Goal: Information Seeking & Learning: Learn about a topic

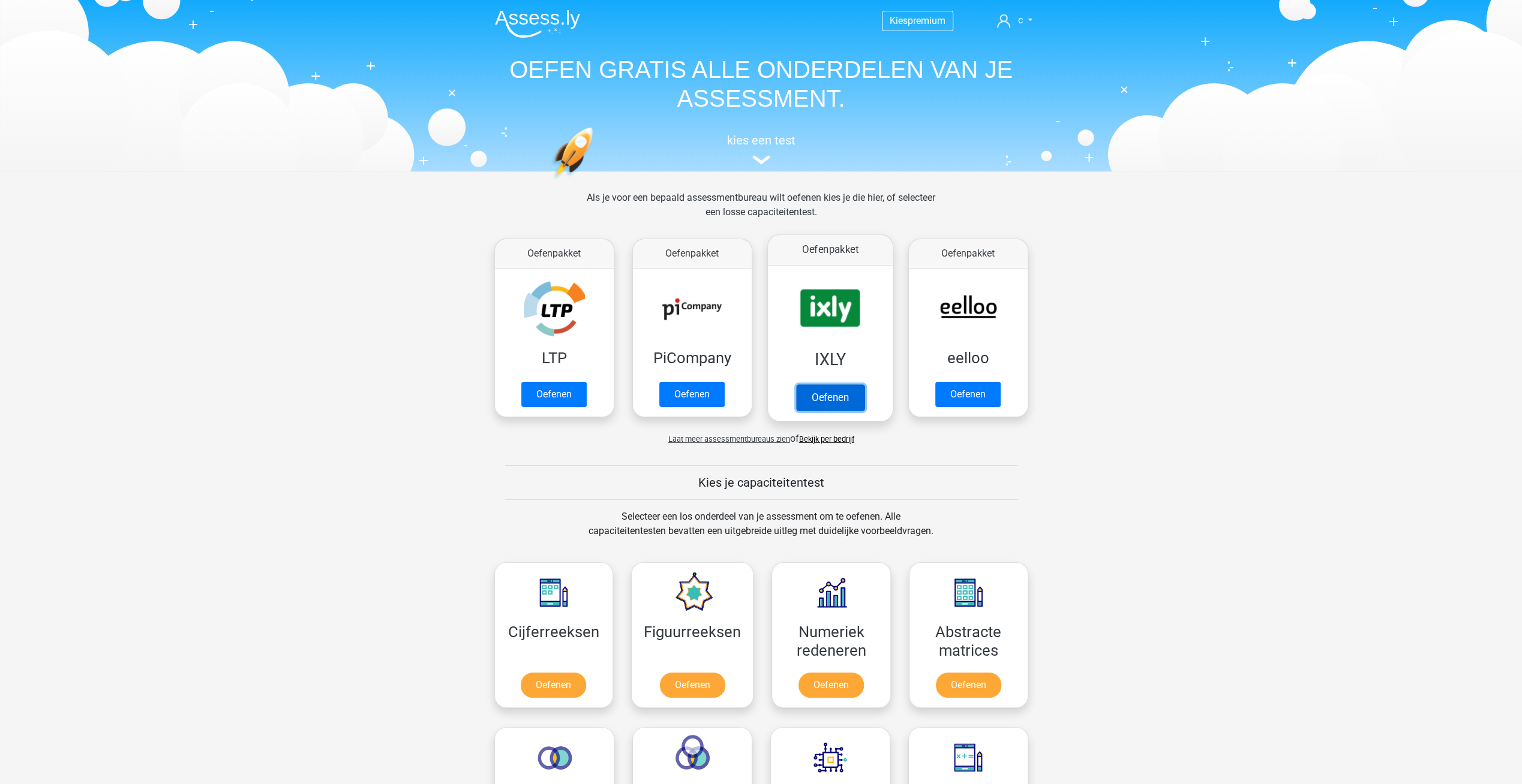
click at [802, 384] on link "Oefenen" at bounding box center [830, 397] width 68 height 27
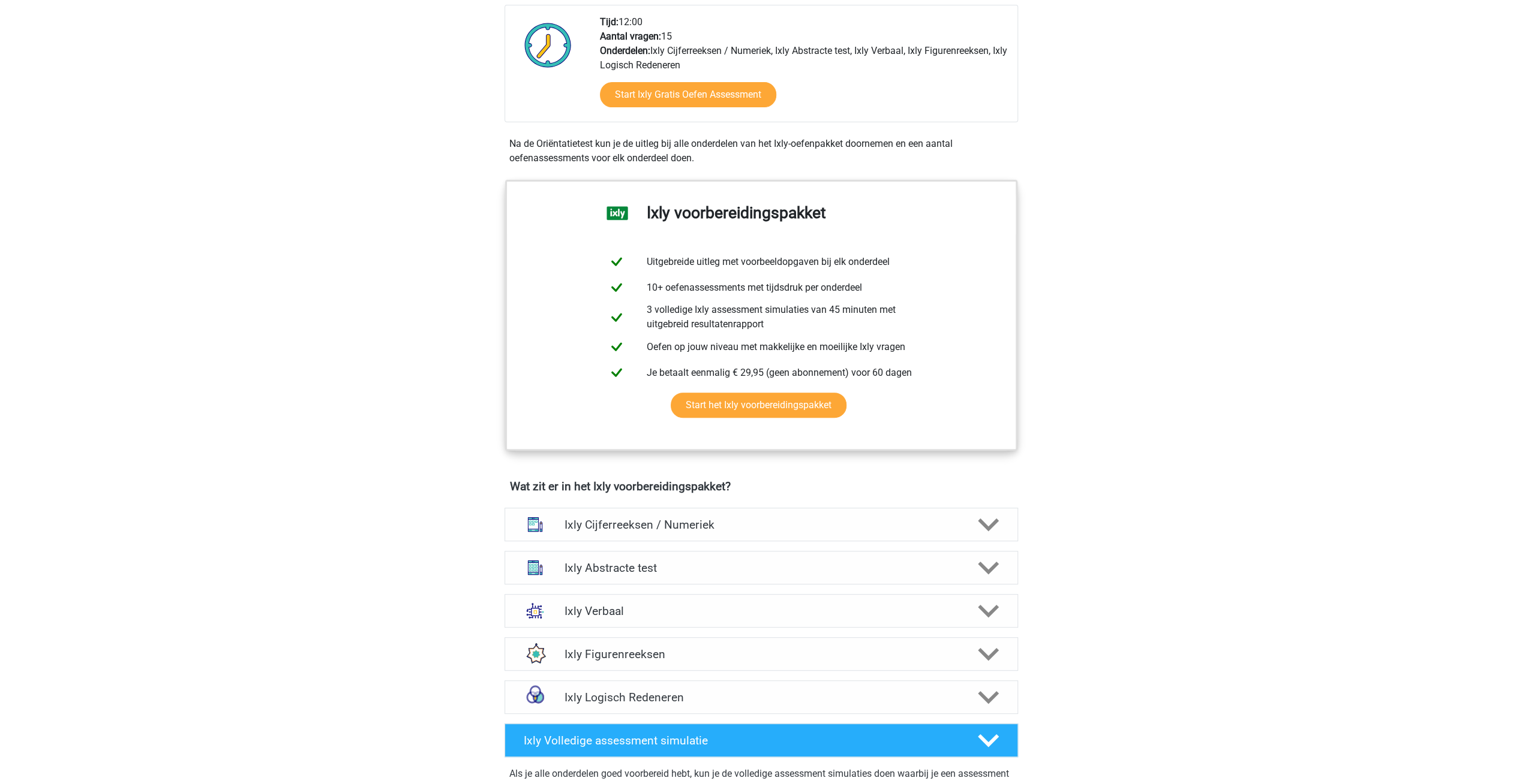
scroll to position [480, 0]
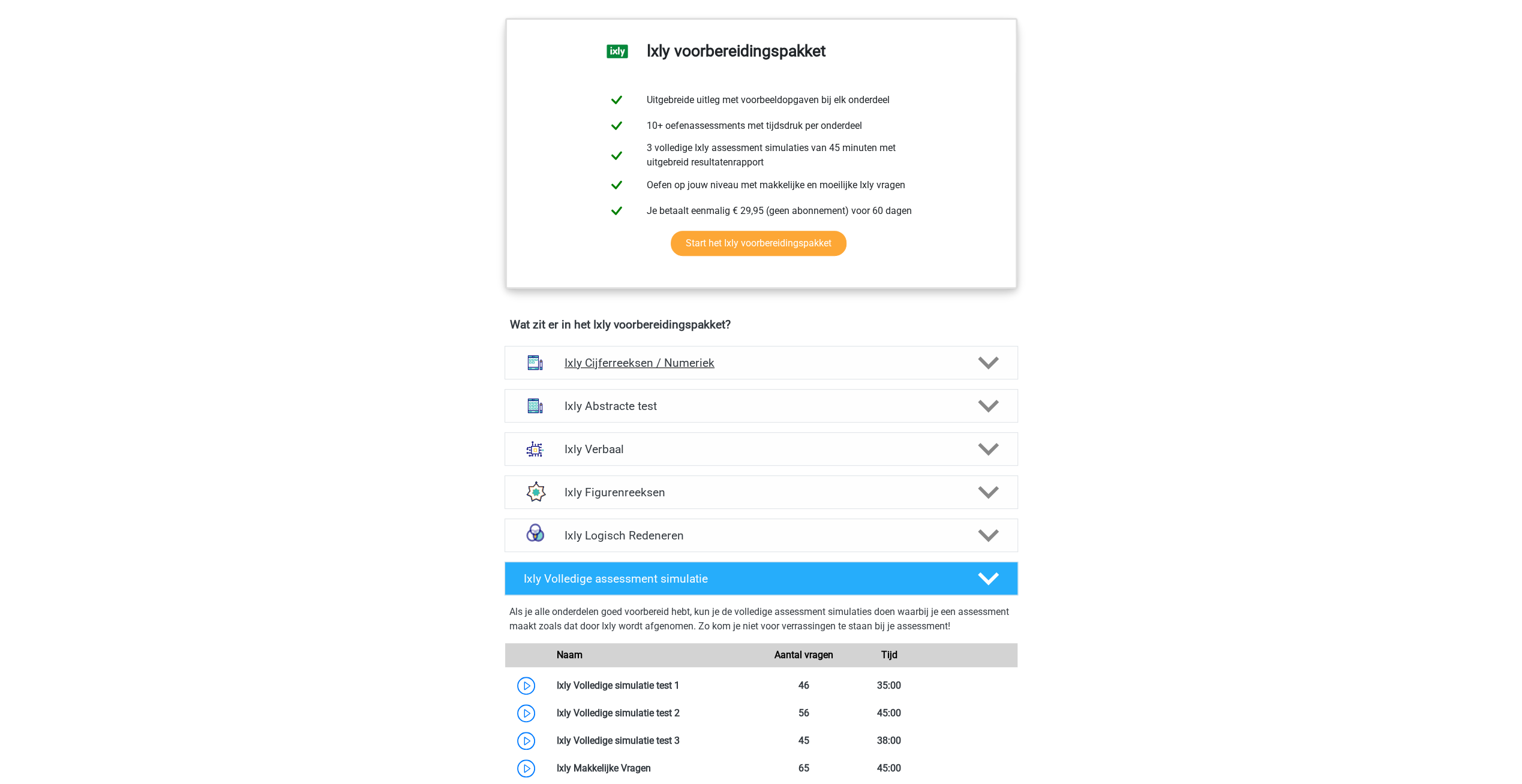
click at [668, 356] on h4 "Ixly Cijferreeksen / Numeriek" at bounding box center [761, 363] width 393 height 14
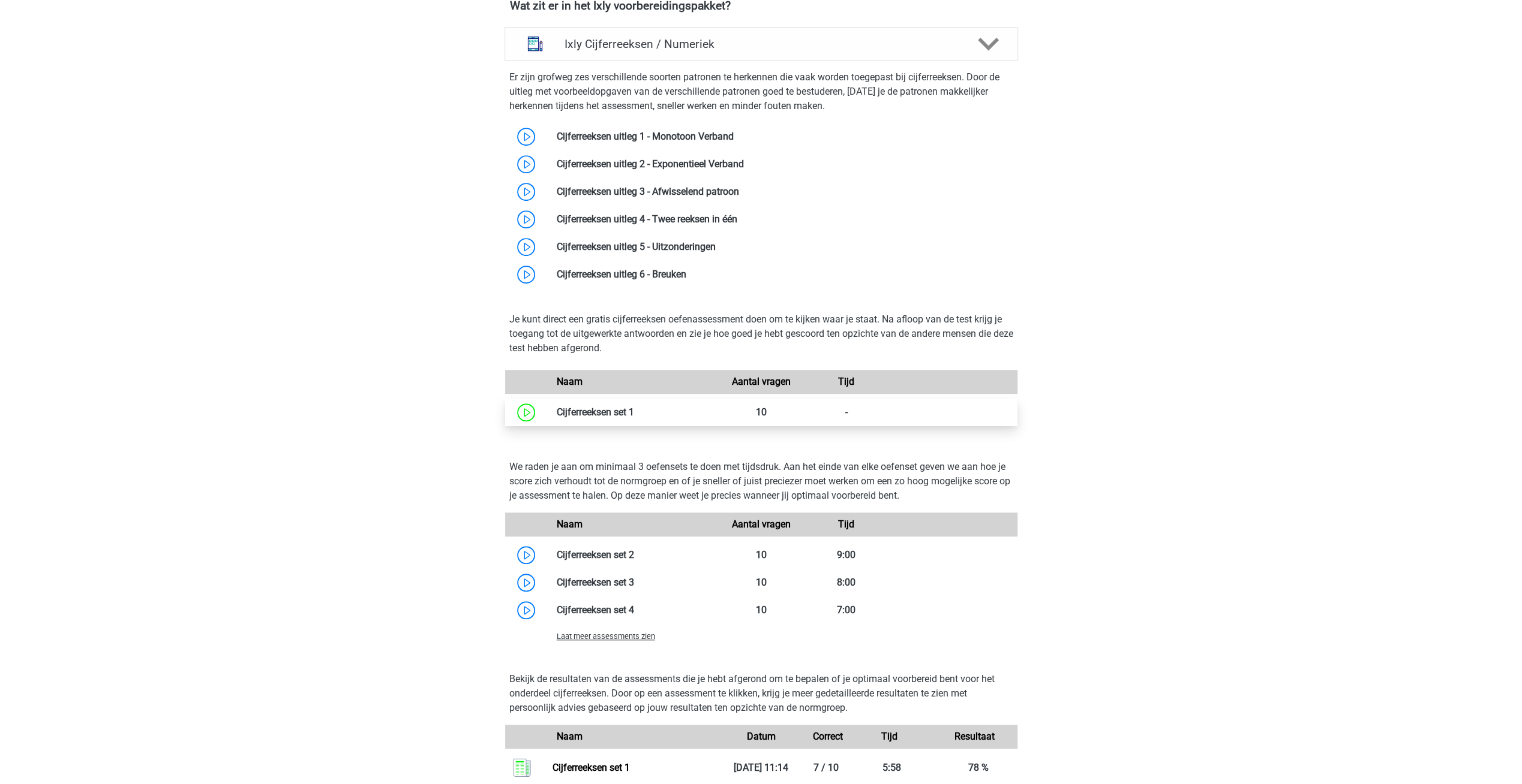
scroll to position [839, 0]
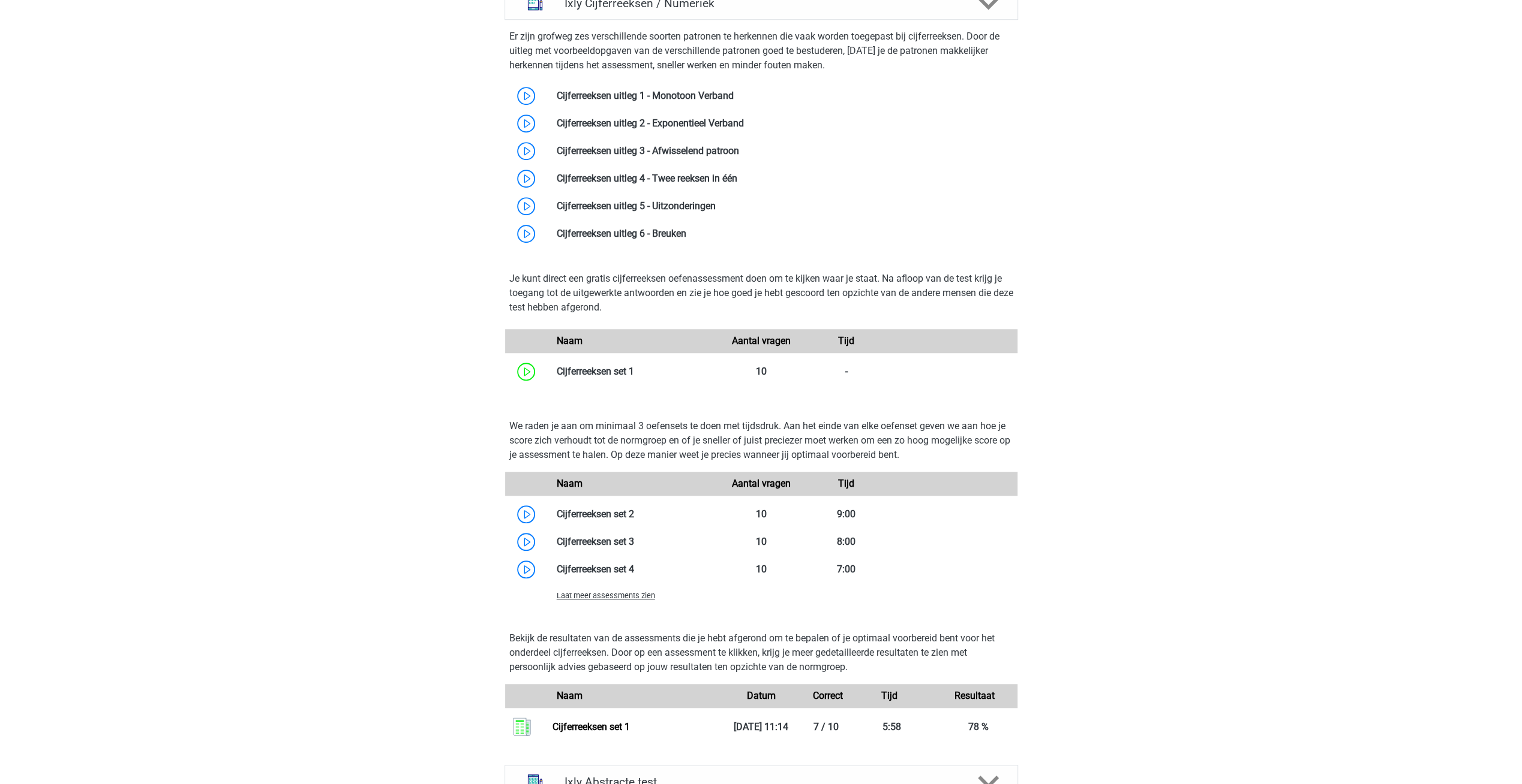
click at [605, 596] on span "Laat meer assessments zien" at bounding box center [606, 596] width 98 height 9
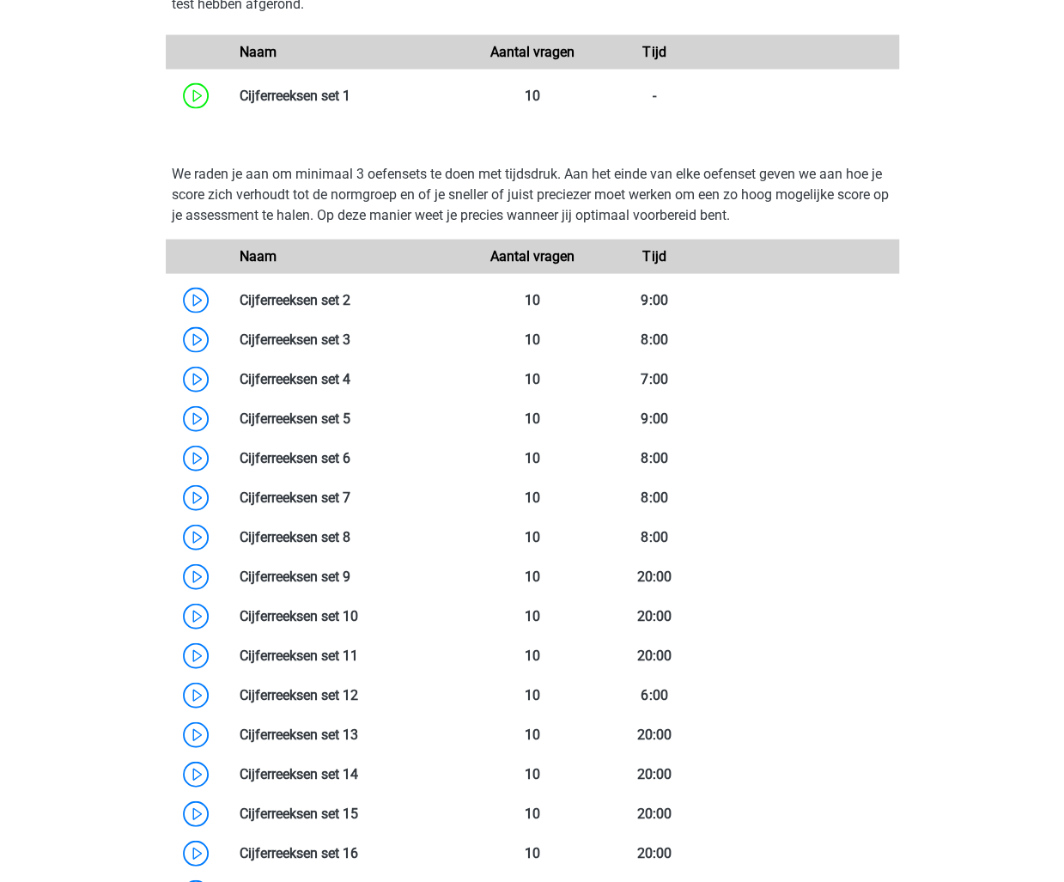
scroll to position [1632, 0]
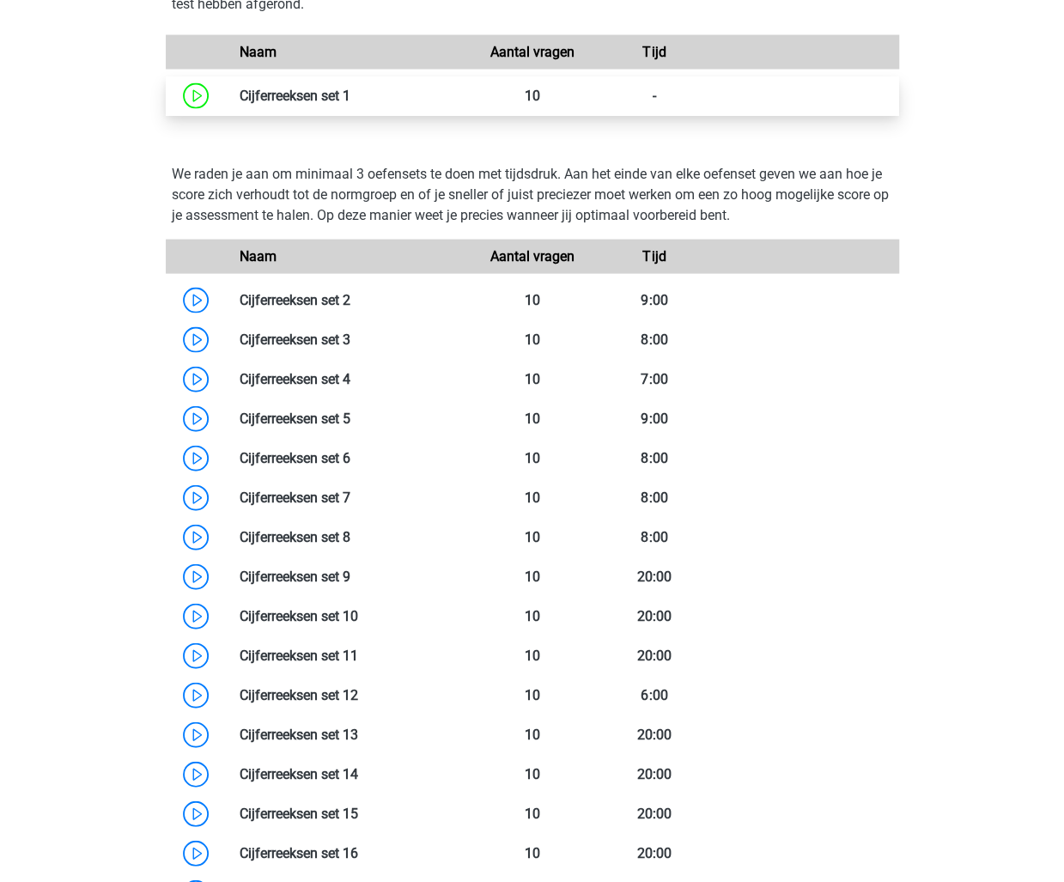
click at [350, 89] on link at bounding box center [350, 96] width 0 height 16
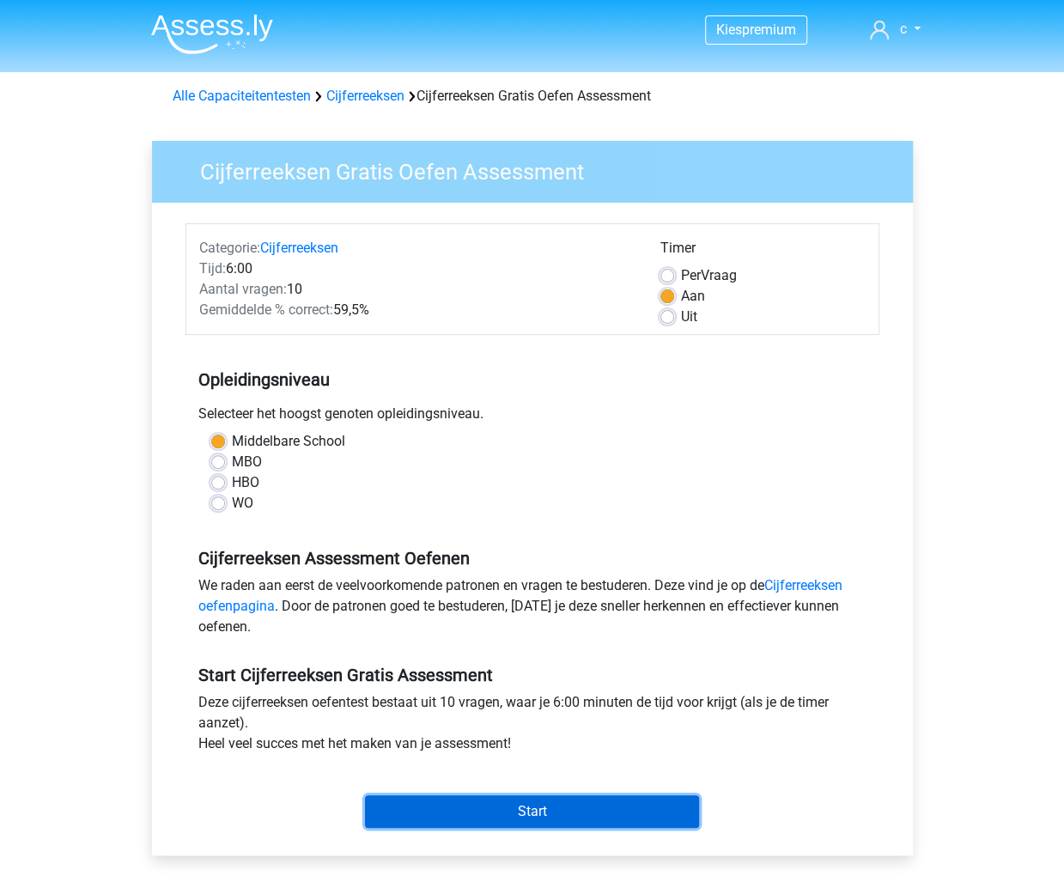
click at [534, 814] on input "Start" at bounding box center [532, 811] width 334 height 33
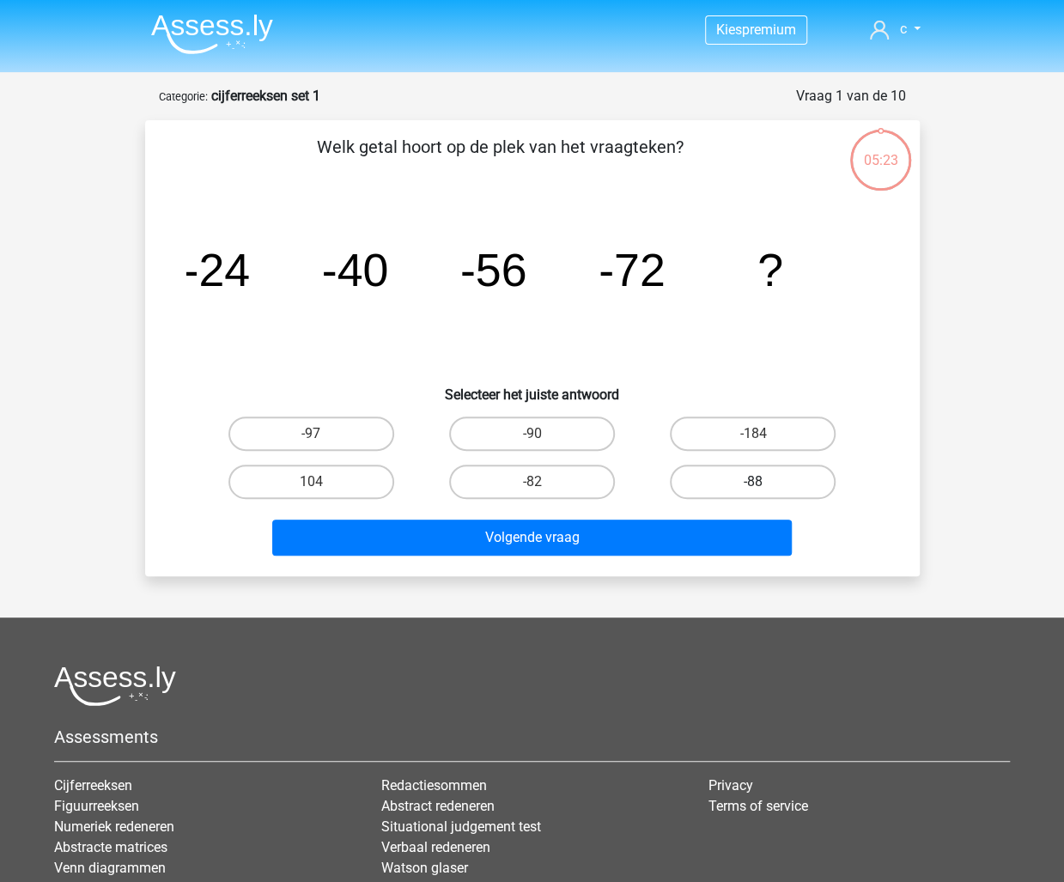
click at [761, 477] on label "-88" at bounding box center [753, 482] width 166 height 34
click at [761, 482] on input "-88" at bounding box center [758, 487] width 11 height 11
radio input "true"
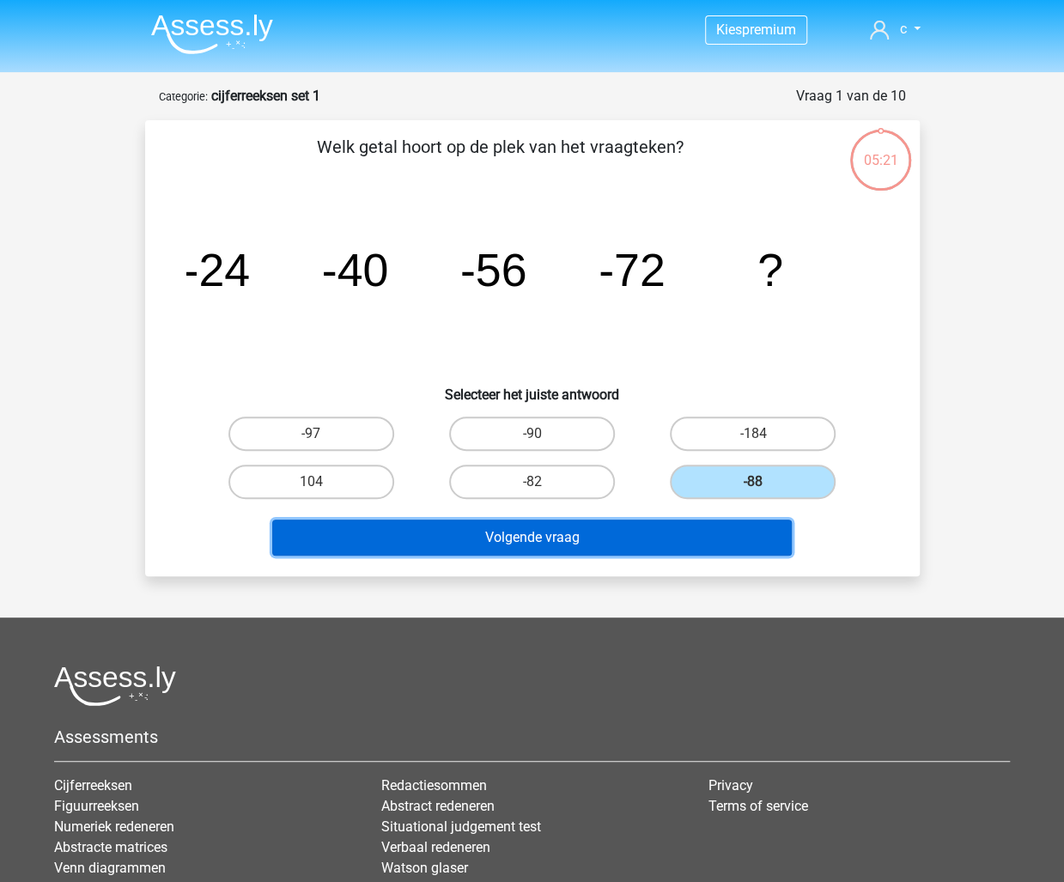
click at [538, 534] on button "Volgende vraag" at bounding box center [532, 538] width 520 height 36
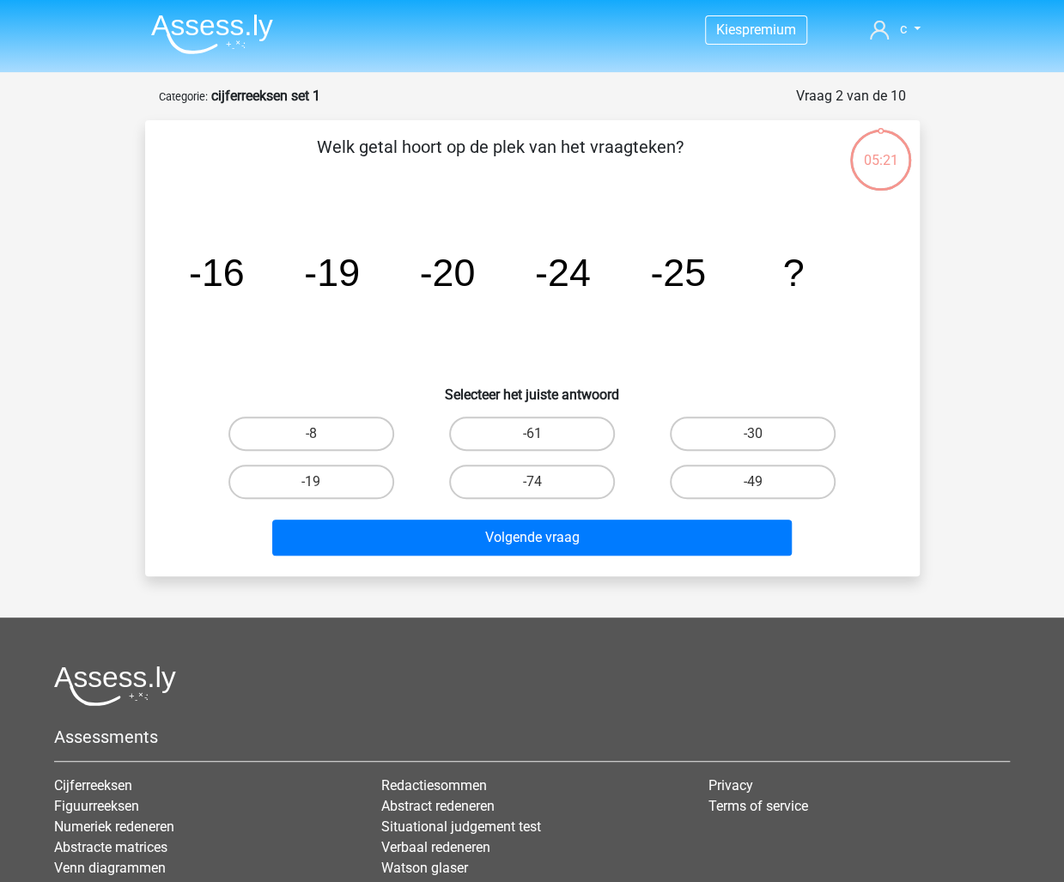
scroll to position [86, 0]
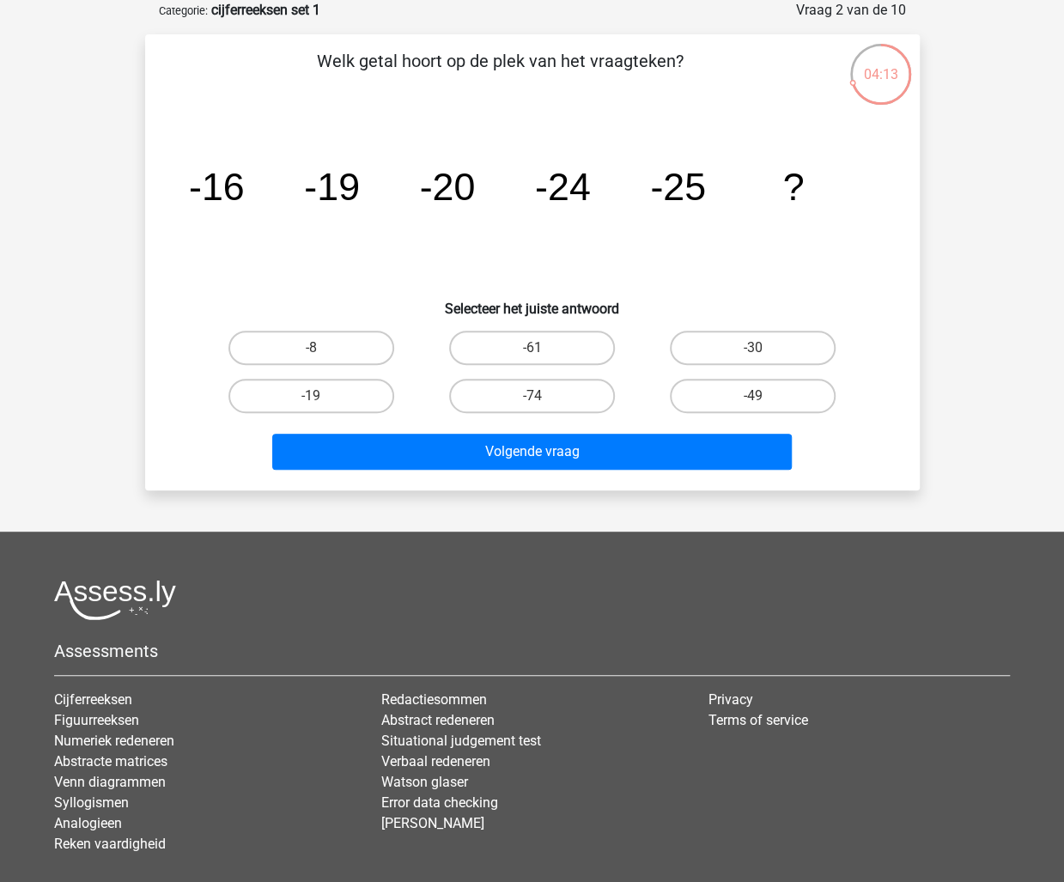
click at [759, 348] on input "-30" at bounding box center [758, 353] width 11 height 11
radio input "true"
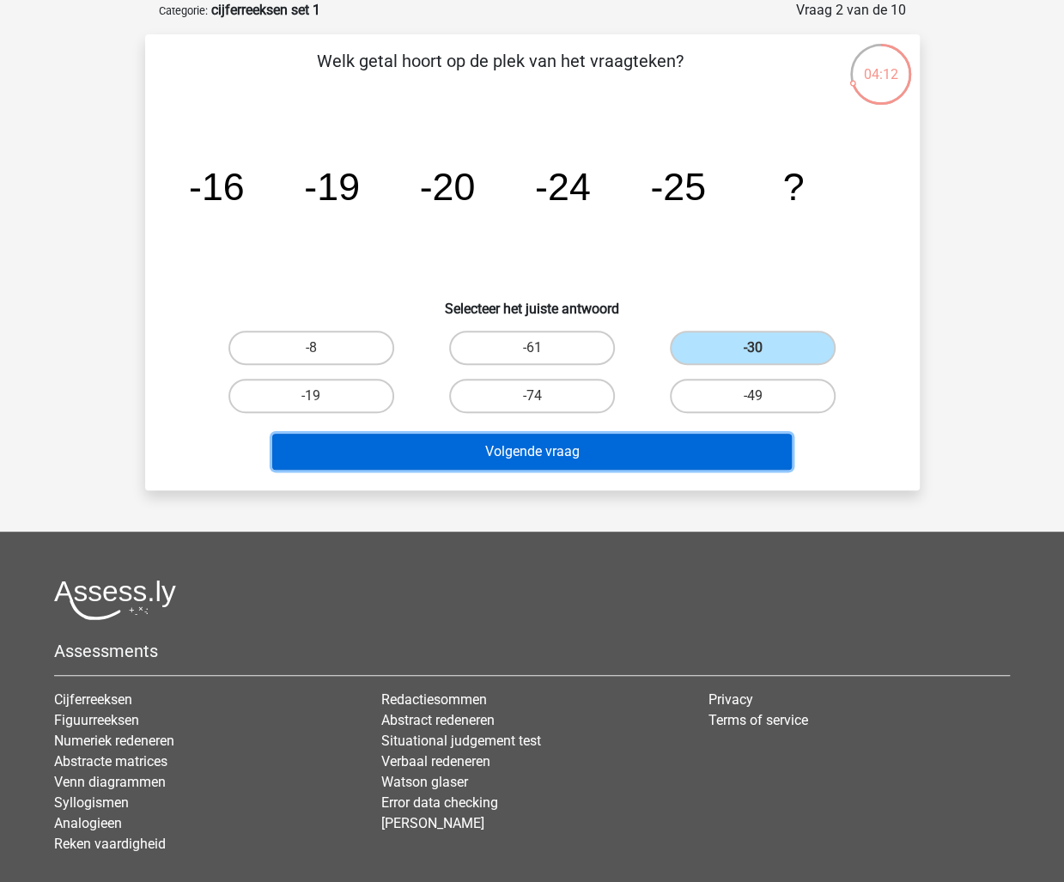
click at [620, 454] on button "Volgende vraag" at bounding box center [532, 452] width 520 height 36
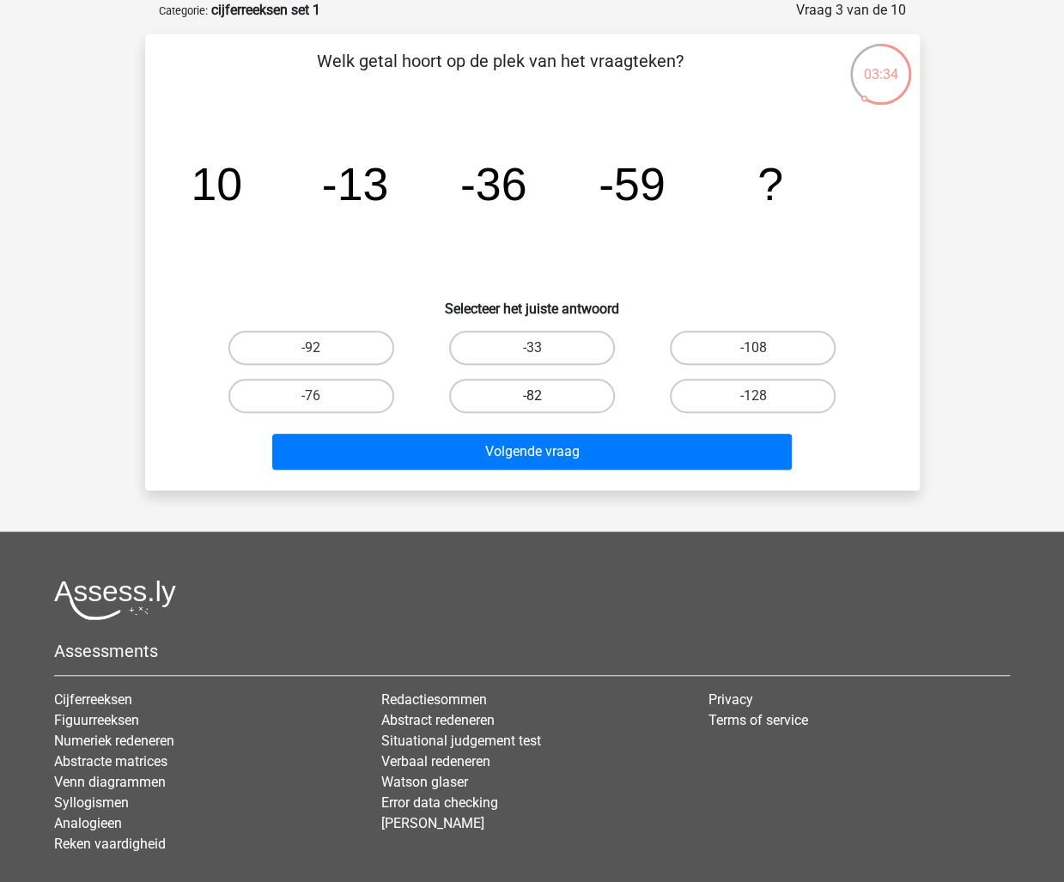
click at [547, 392] on label "-82" at bounding box center [532, 396] width 166 height 34
click at [543, 396] on input "-82" at bounding box center [537, 401] width 11 height 11
radio input "true"
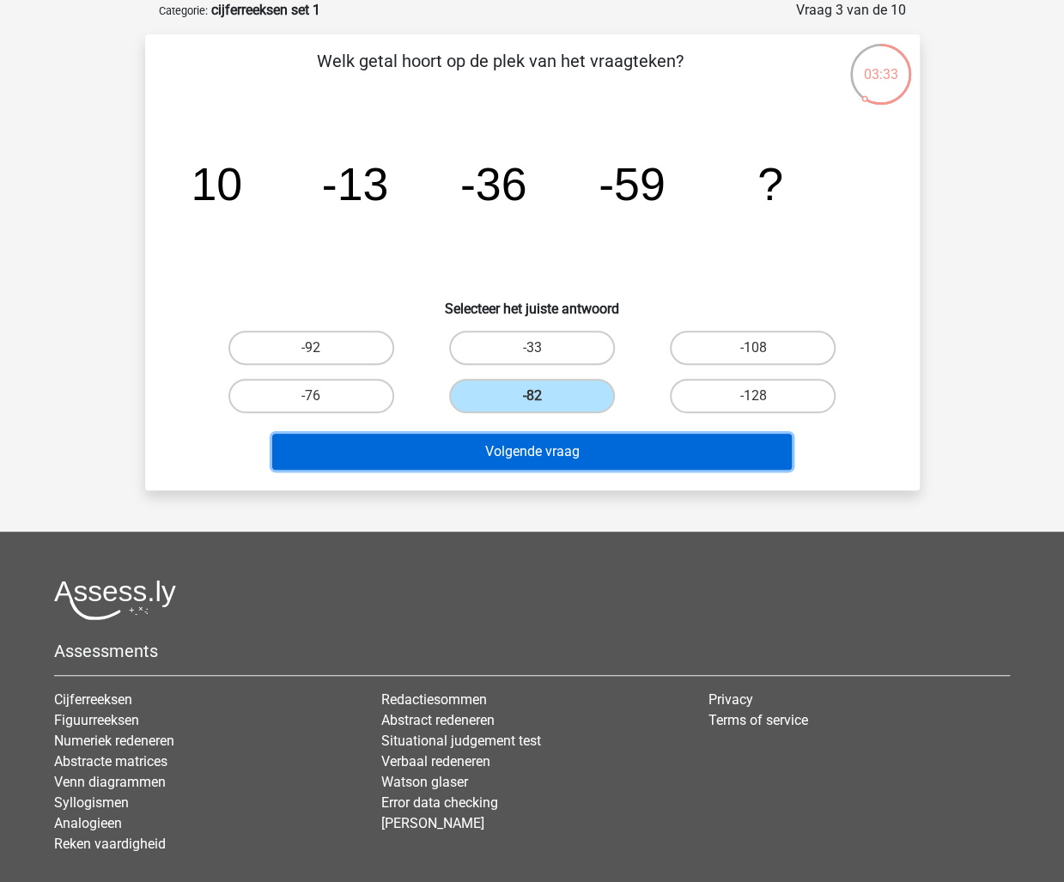
drag, startPoint x: 580, startPoint y: 443, endPoint x: 572, endPoint y: 452, distance: 11.6
click at [575, 448] on button "Volgende vraag" at bounding box center [532, 452] width 520 height 36
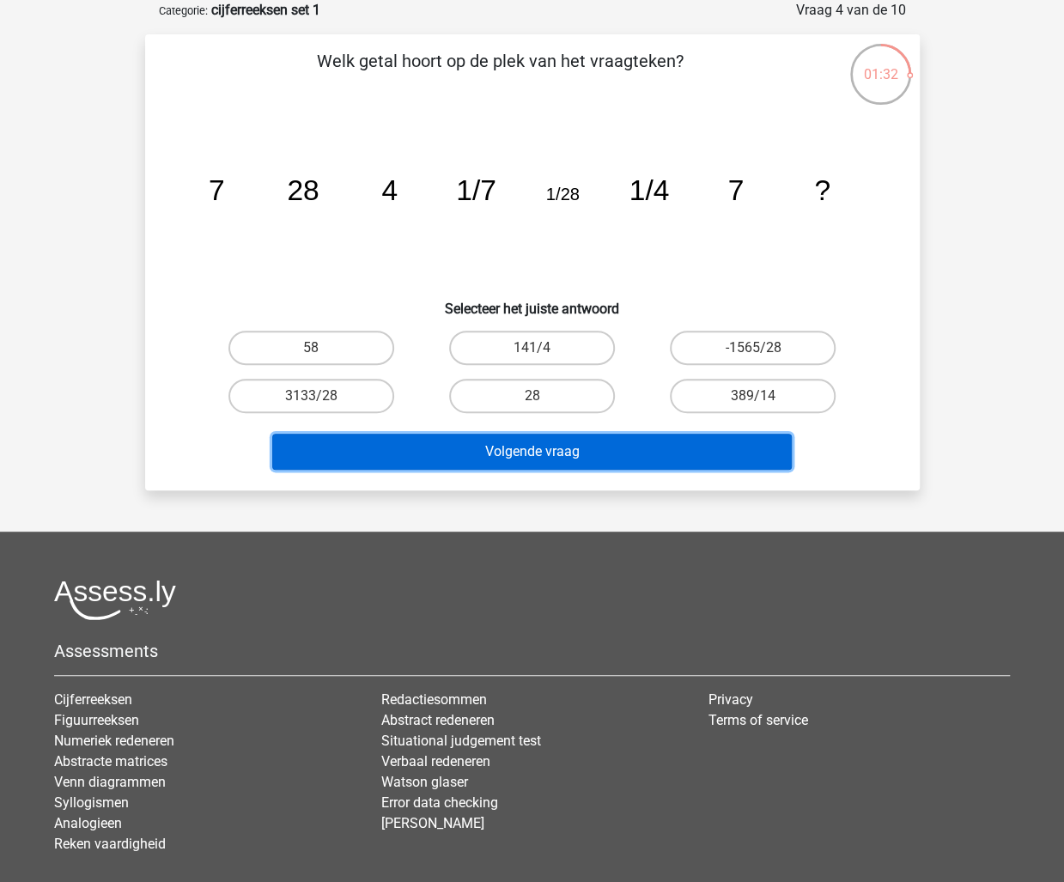
click at [558, 450] on button "Volgende vraag" at bounding box center [532, 452] width 520 height 36
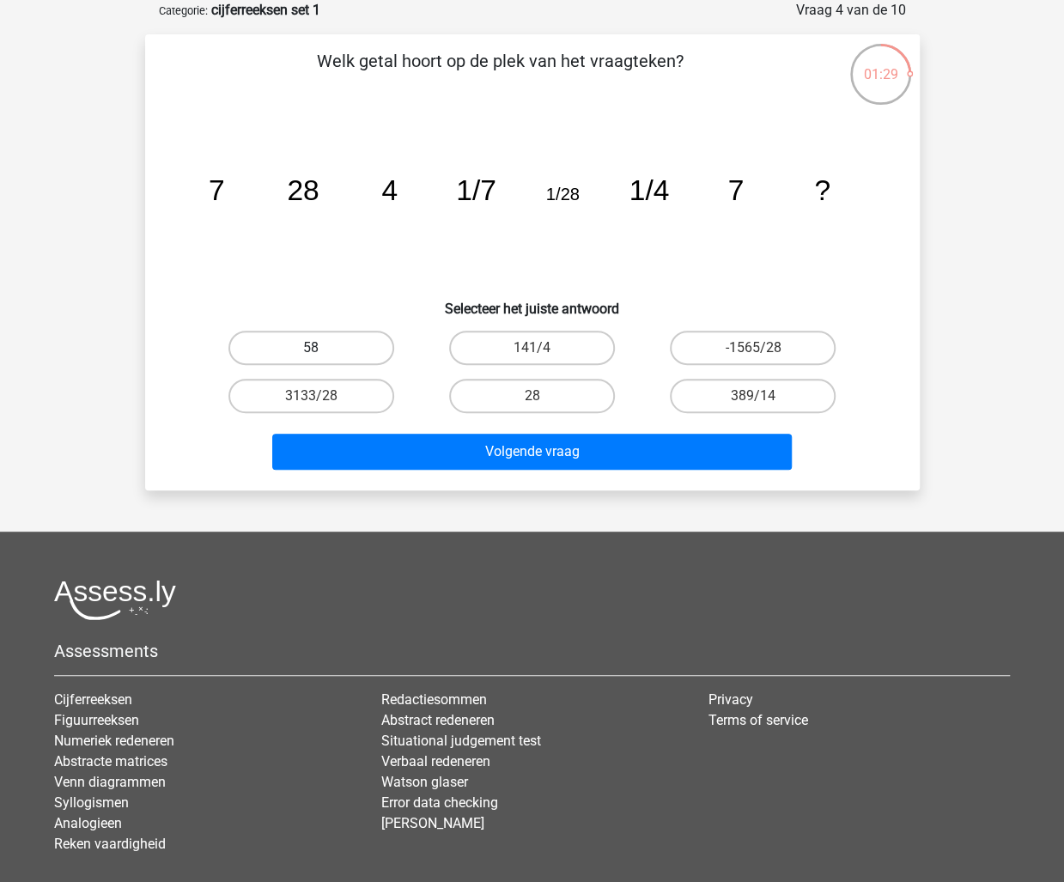
click at [357, 345] on label "58" at bounding box center [311, 348] width 166 height 34
click at [322, 348] on input "58" at bounding box center [316, 353] width 11 height 11
radio input "true"
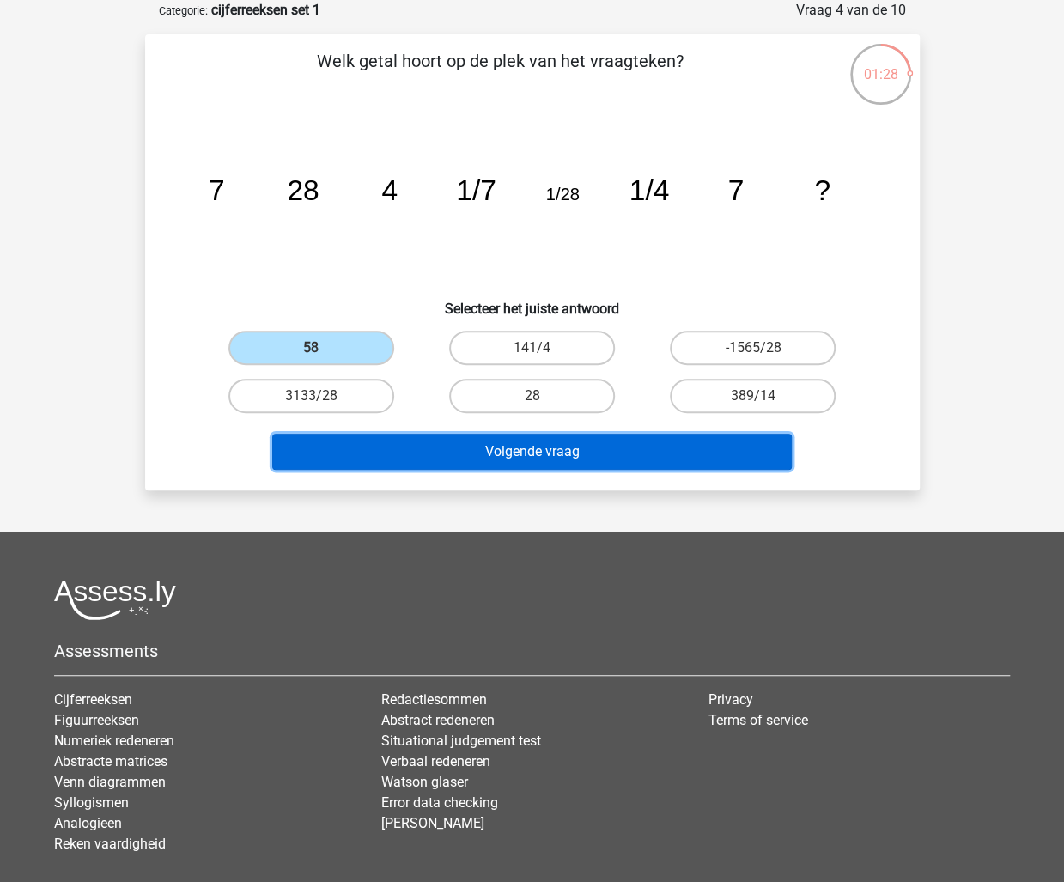
click at [556, 457] on button "Volgende vraag" at bounding box center [532, 452] width 520 height 36
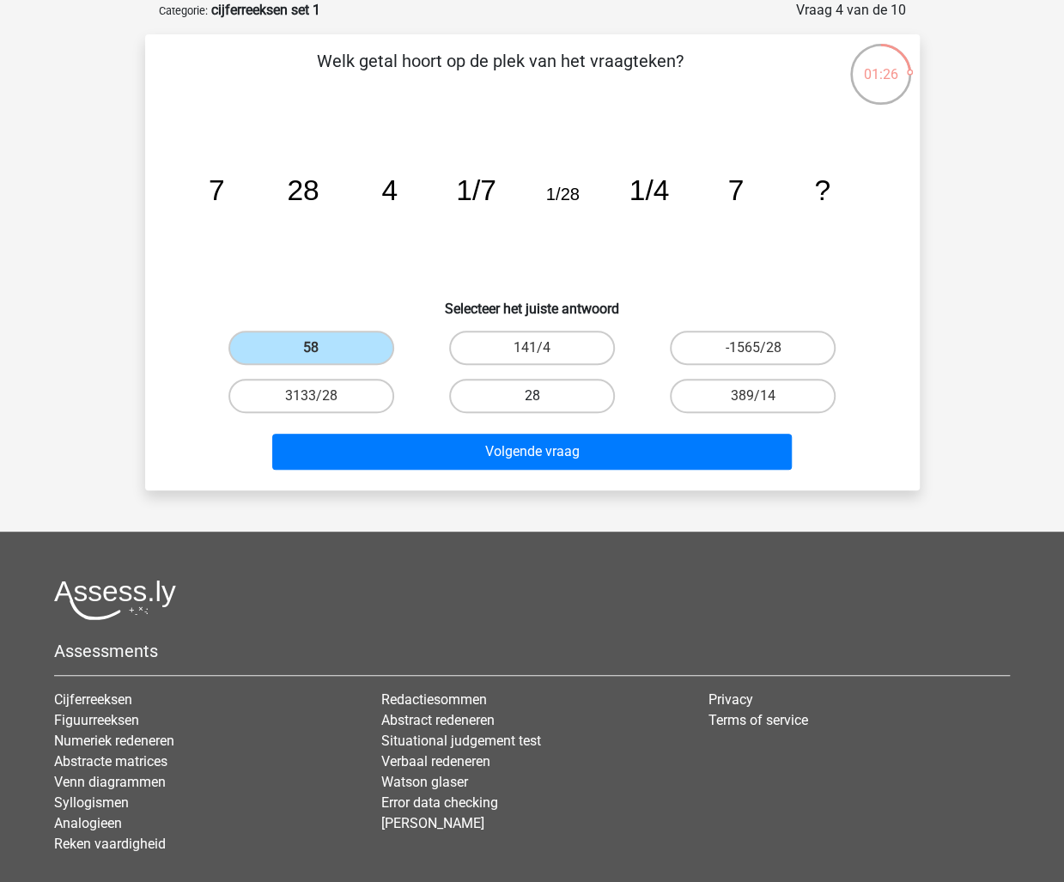
drag, startPoint x: 515, startPoint y: 390, endPoint x: 546, endPoint y: 429, distance: 50.2
click at [515, 390] on label "28" at bounding box center [532, 396] width 166 height 34
click at [532, 396] on input "28" at bounding box center [537, 401] width 11 height 11
radio input "true"
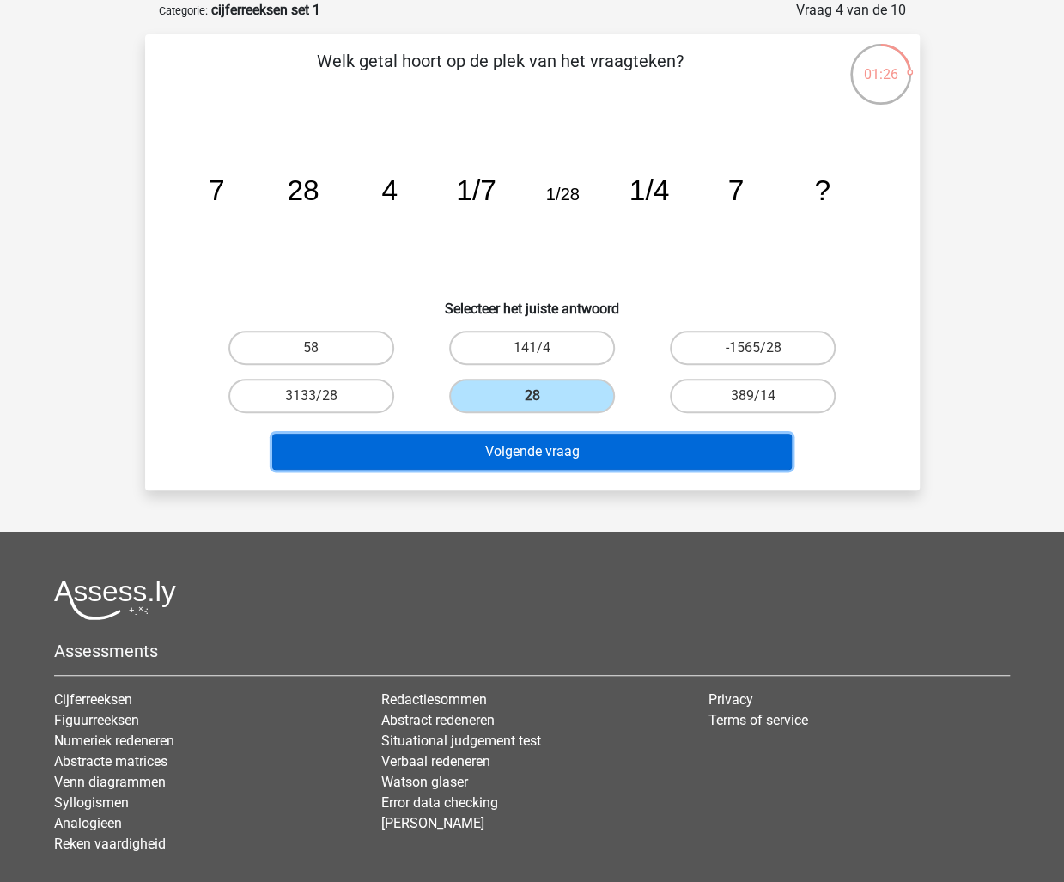
click at [564, 447] on button "Volgende vraag" at bounding box center [532, 452] width 520 height 36
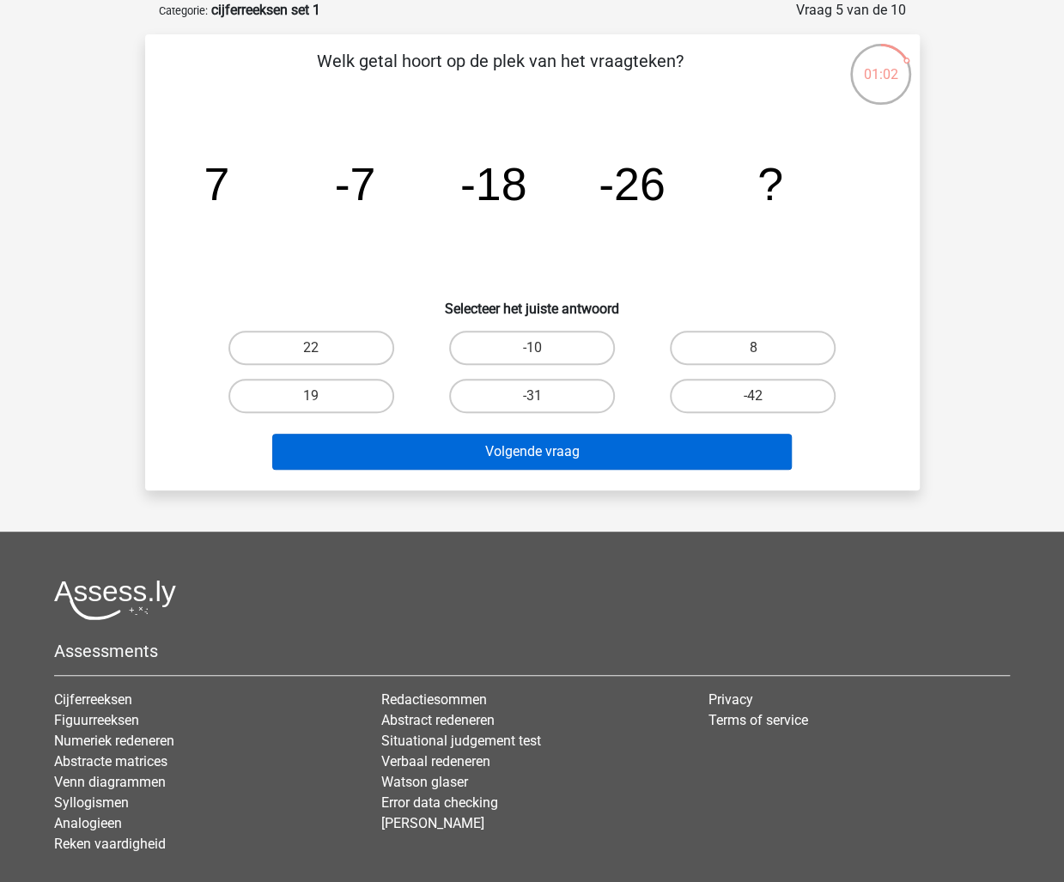
drag, startPoint x: 528, startPoint y: 393, endPoint x: 607, endPoint y: 467, distance: 108.1
click at [528, 393] on label "-31" at bounding box center [532, 396] width 166 height 34
click at [532, 396] on input "-31" at bounding box center [537, 401] width 11 height 11
radio input "true"
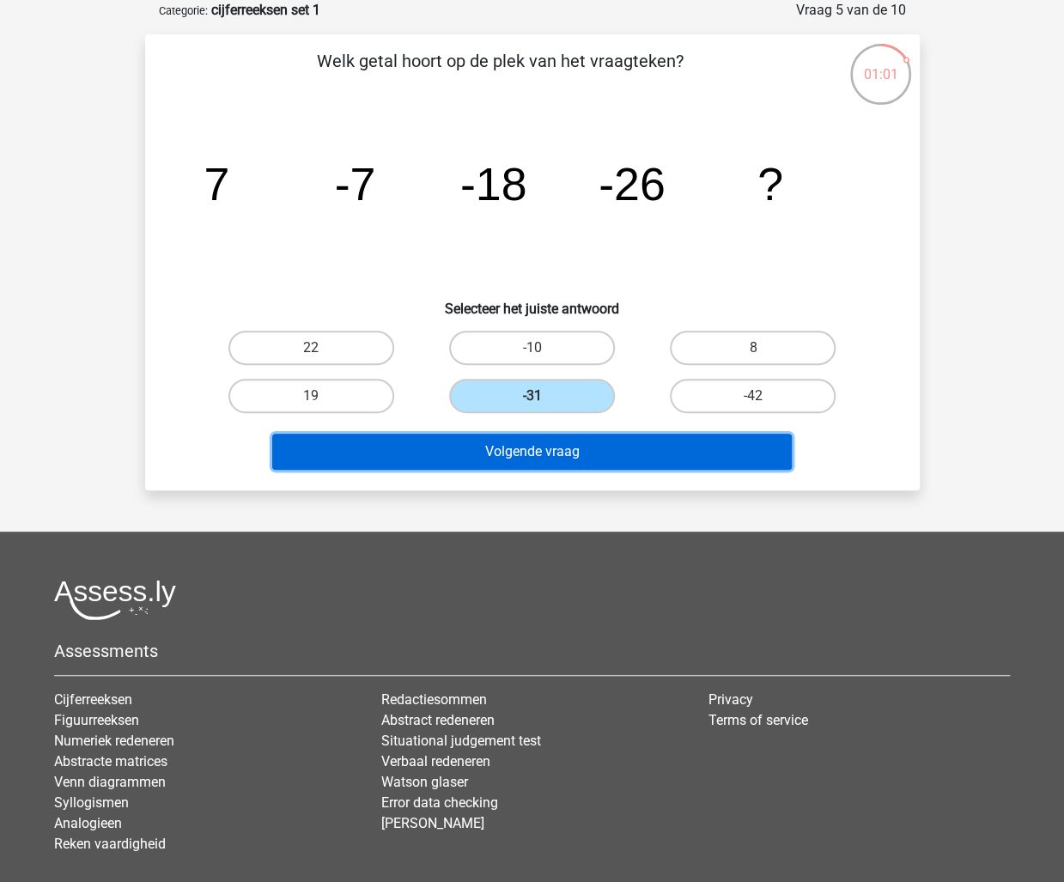
click at [623, 457] on button "Volgende vraag" at bounding box center [532, 452] width 520 height 36
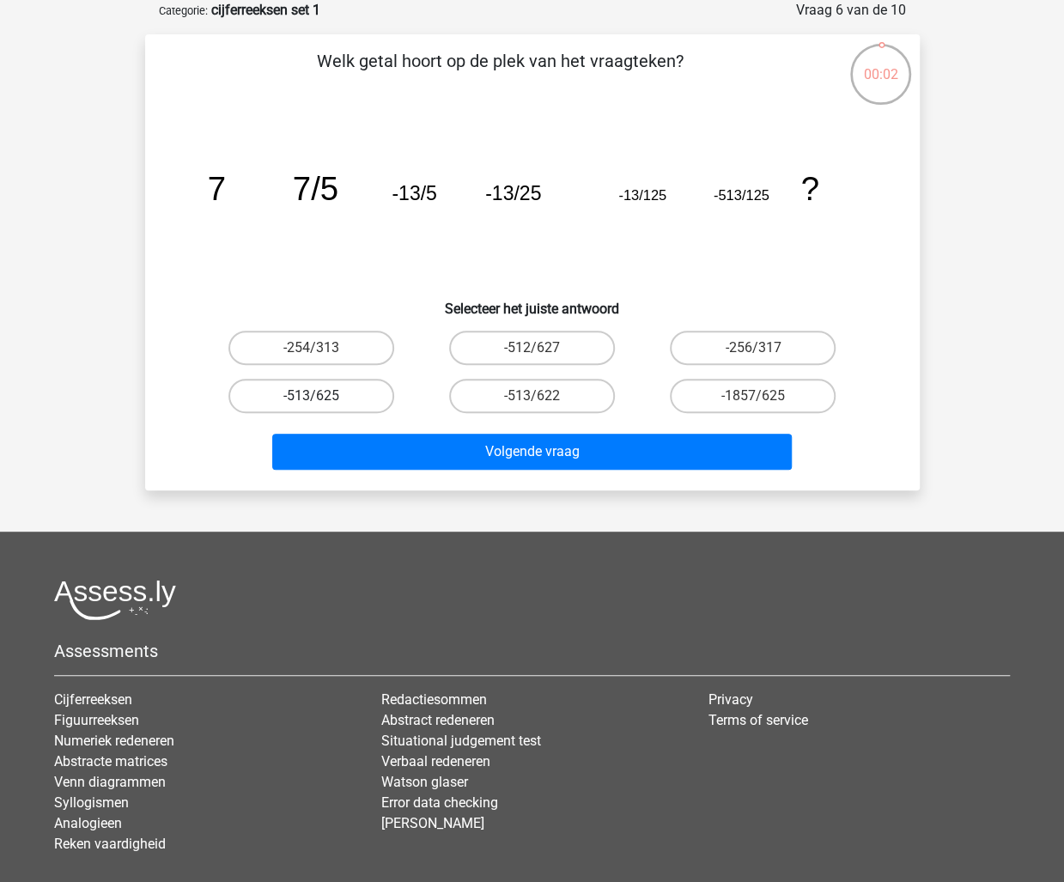
click at [282, 404] on label "-513/625" at bounding box center [311, 396] width 166 height 34
click at [311, 404] on input "-513/625" at bounding box center [316, 401] width 11 height 11
radio input "true"
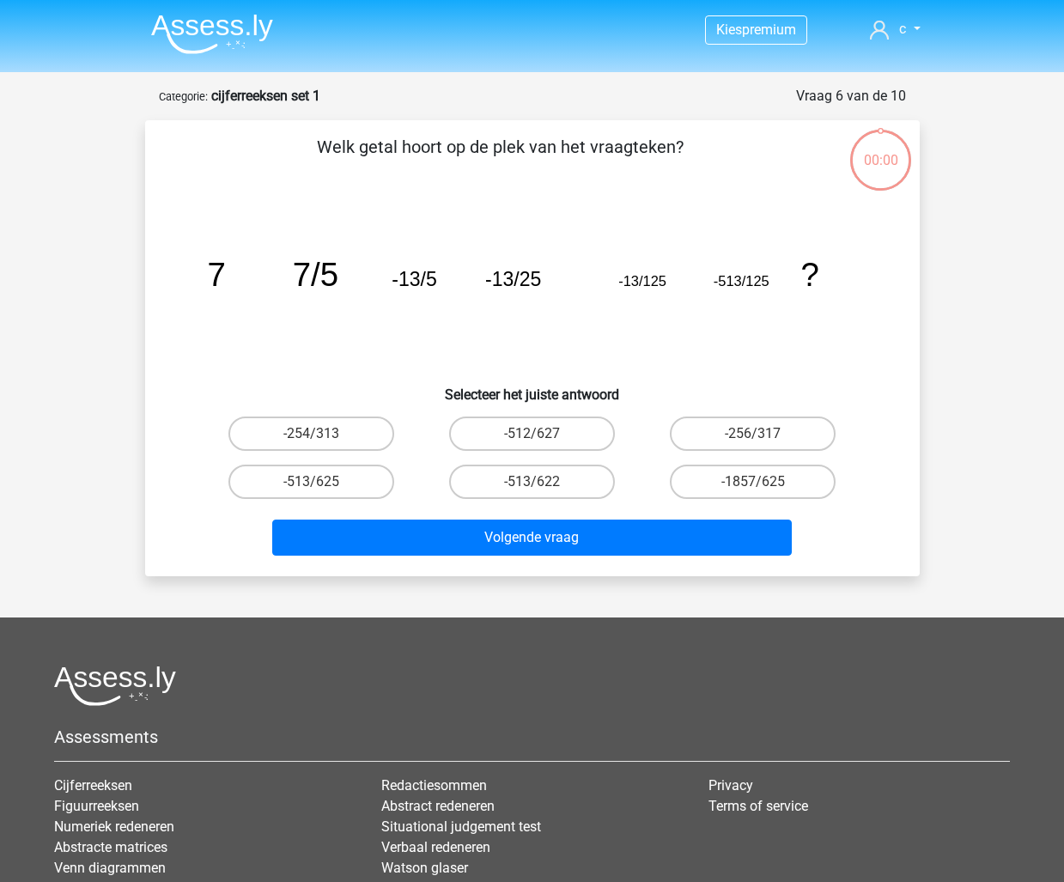
scroll to position [86, 0]
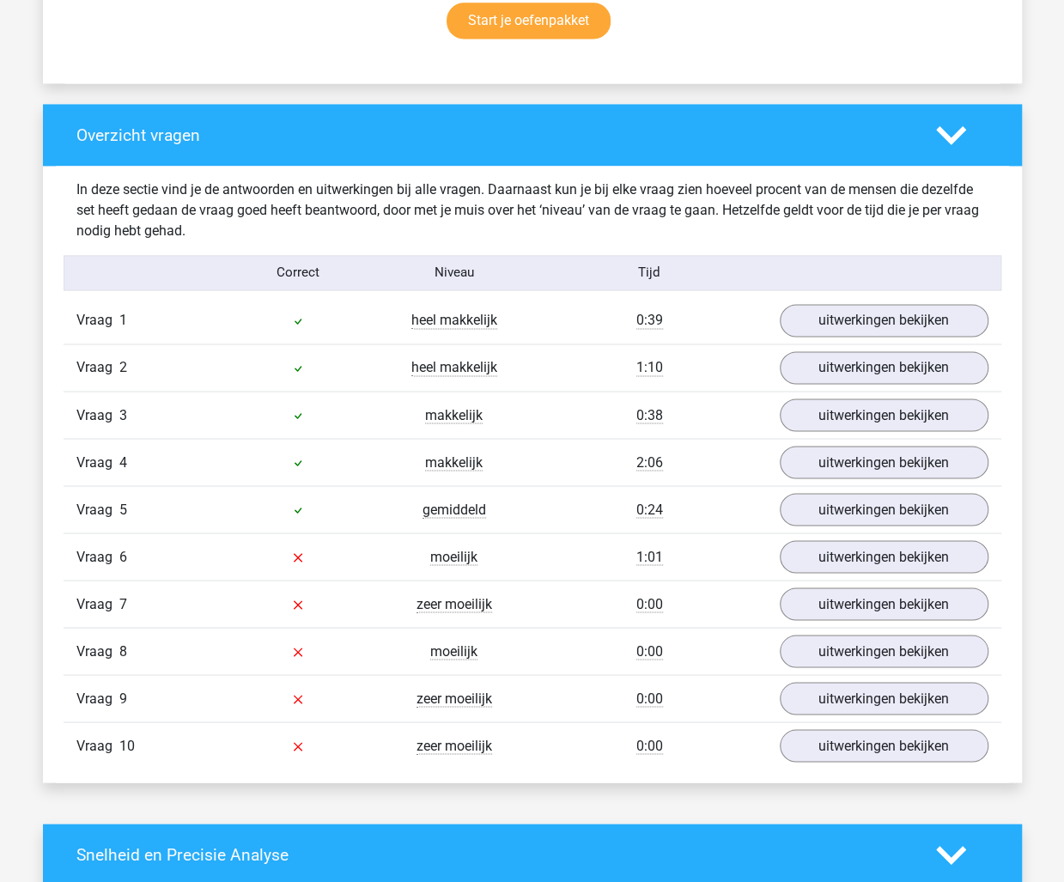
scroll to position [1202, 0]
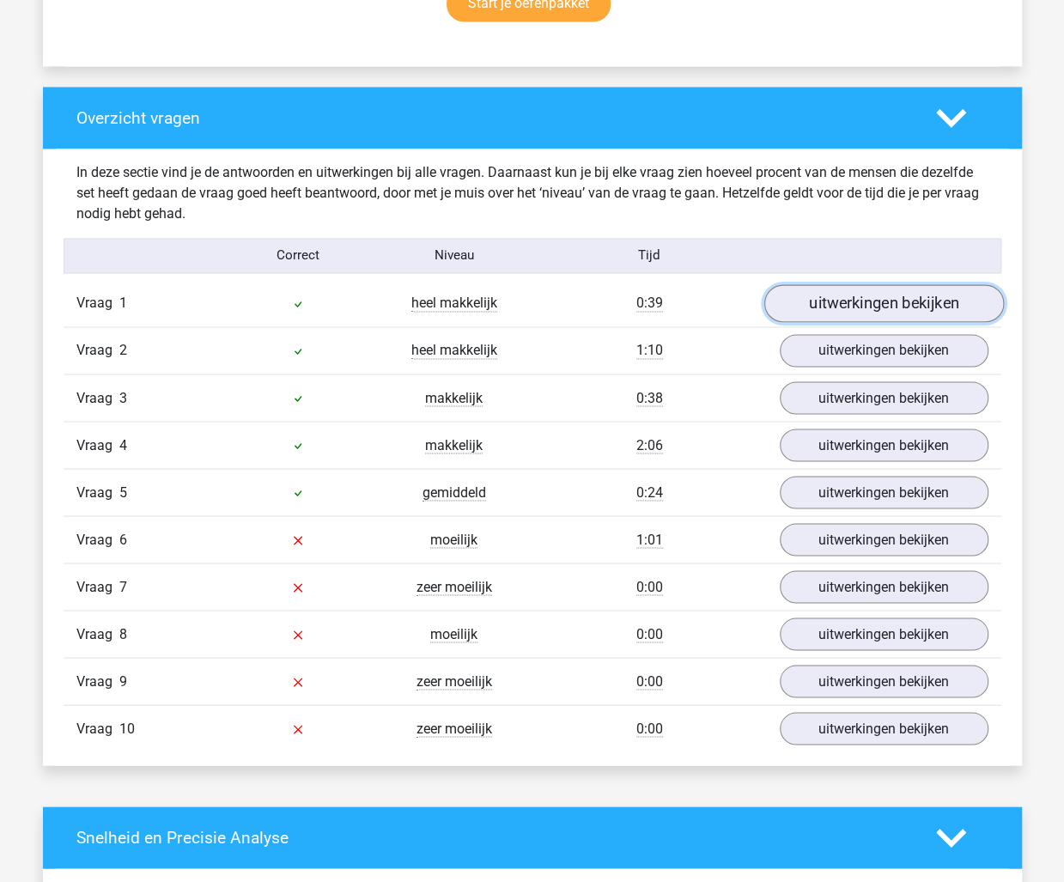
click at [902, 302] on link "uitwerkingen bekijken" at bounding box center [883, 303] width 240 height 38
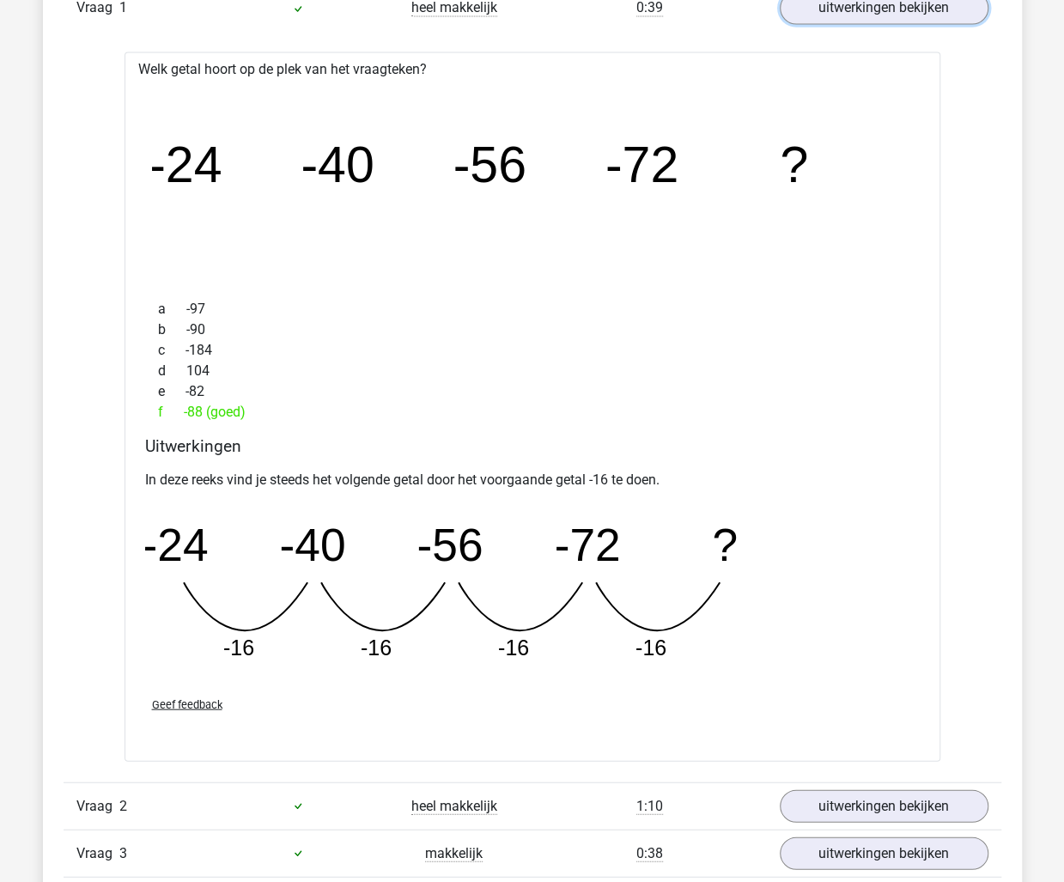
scroll to position [1374, 0]
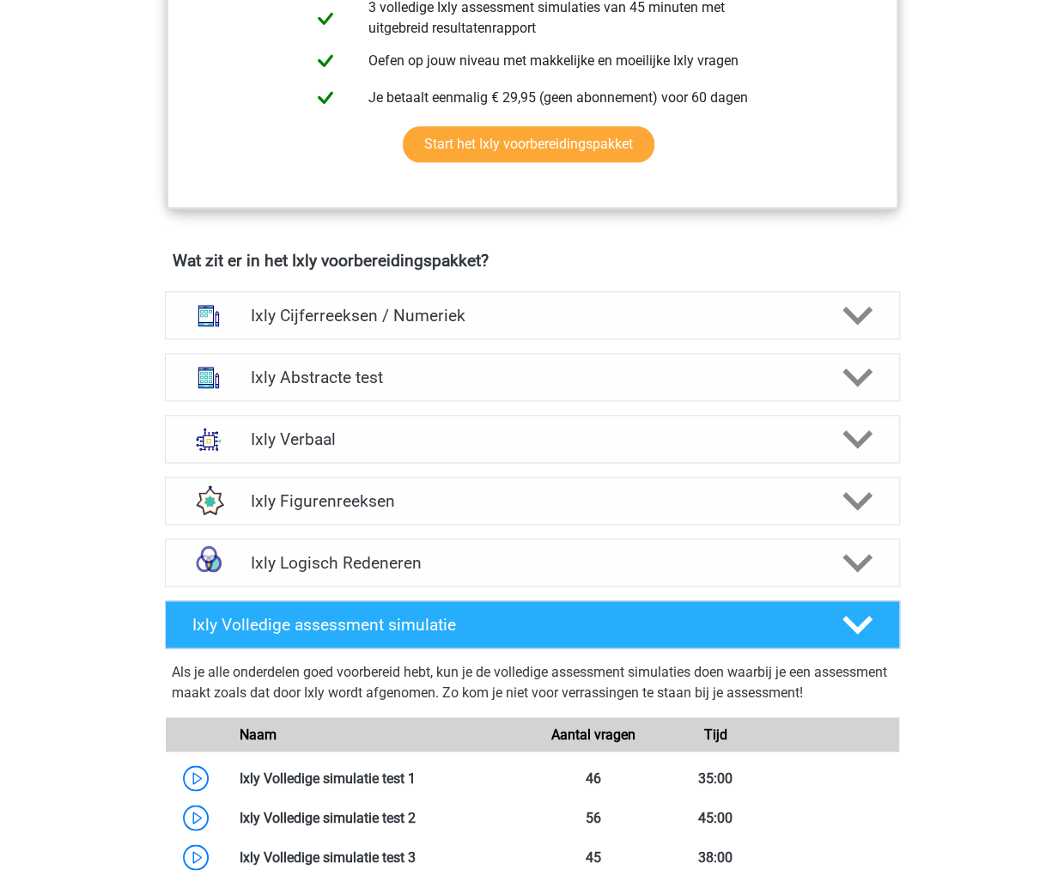
scroll to position [859, 0]
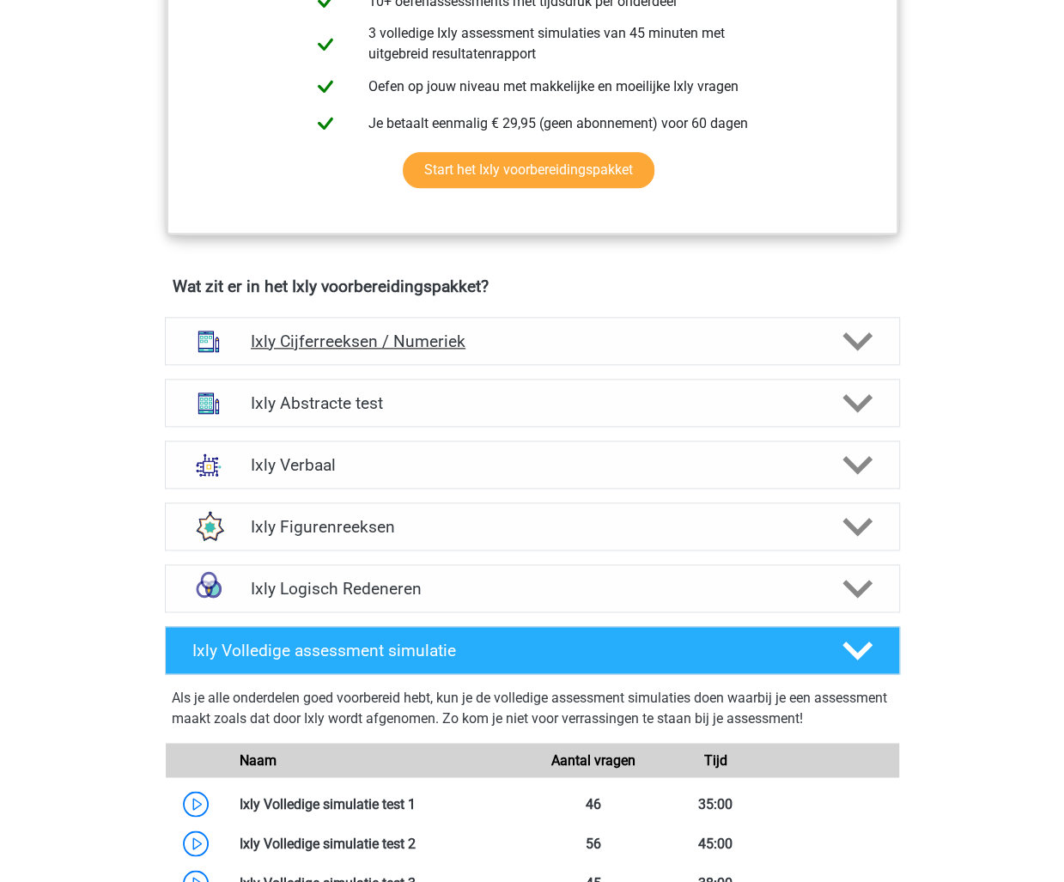
click at [359, 342] on h4 "Ixly Cijferreeksen / Numeriek" at bounding box center [532, 341] width 562 height 20
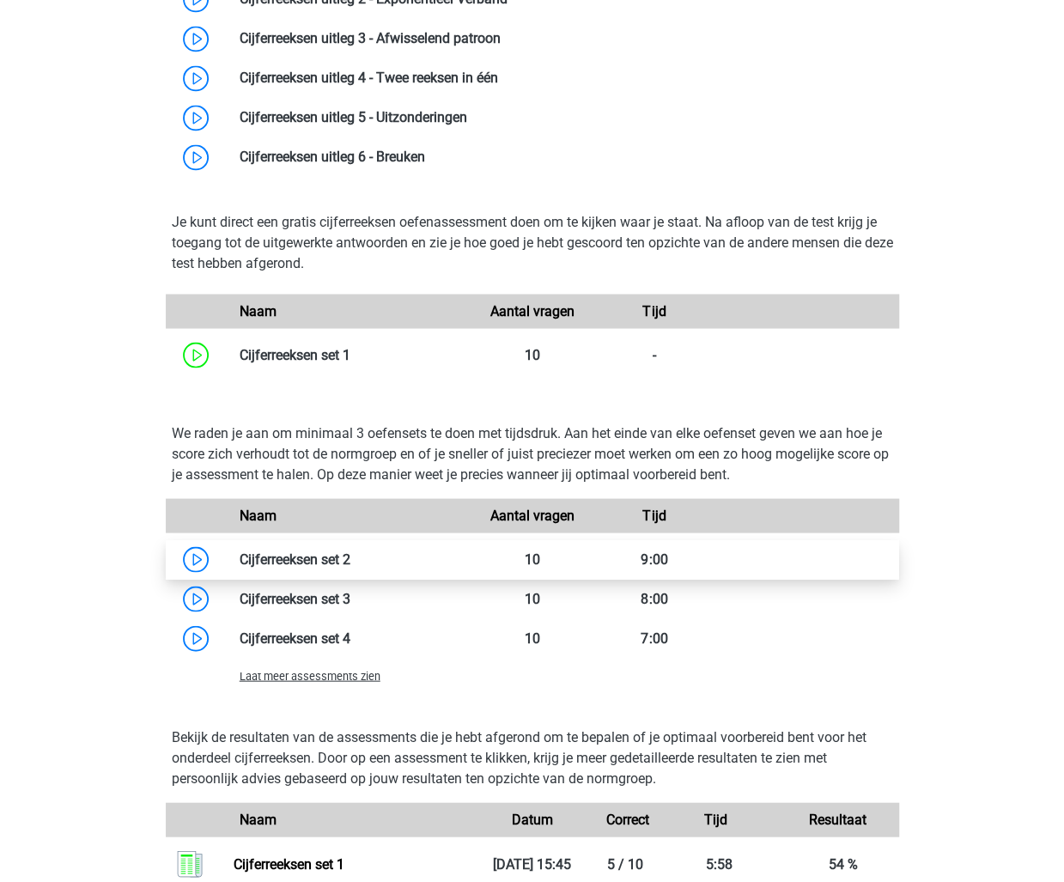
scroll to position [1374, 0]
click at [350, 563] on link at bounding box center [350, 558] width 0 height 16
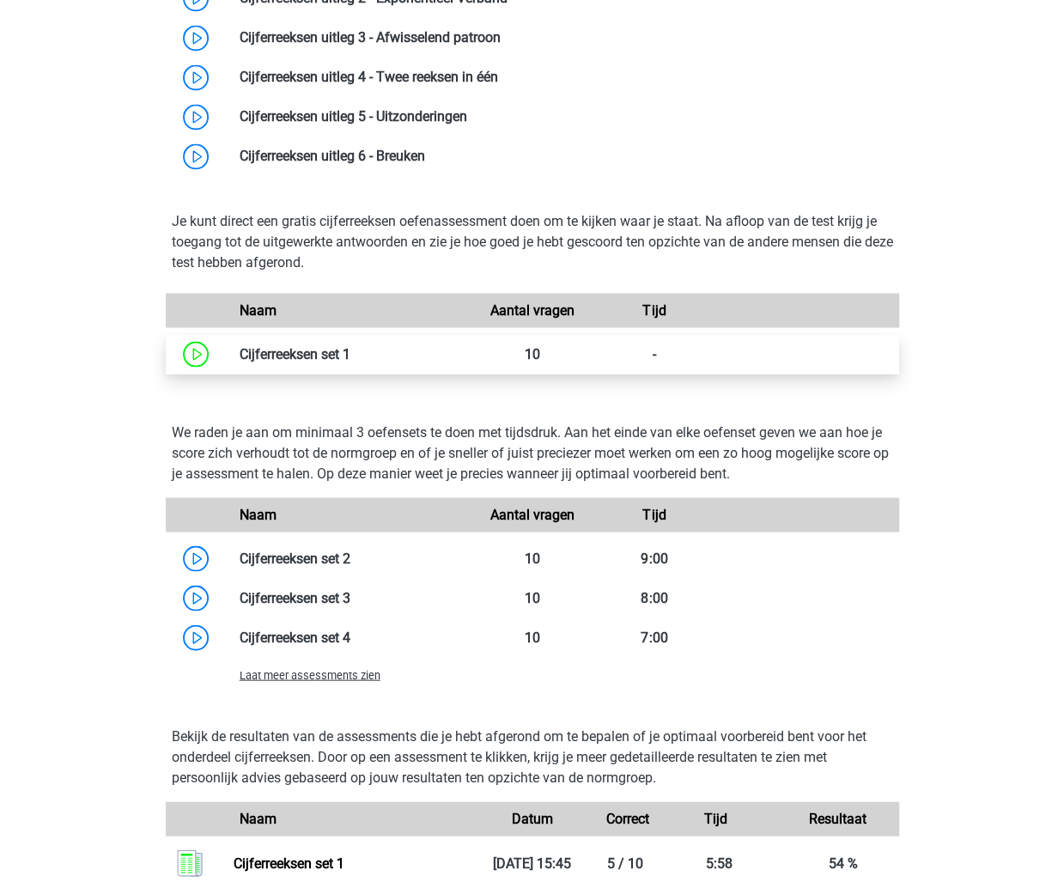
click at [350, 352] on link at bounding box center [350, 353] width 0 height 16
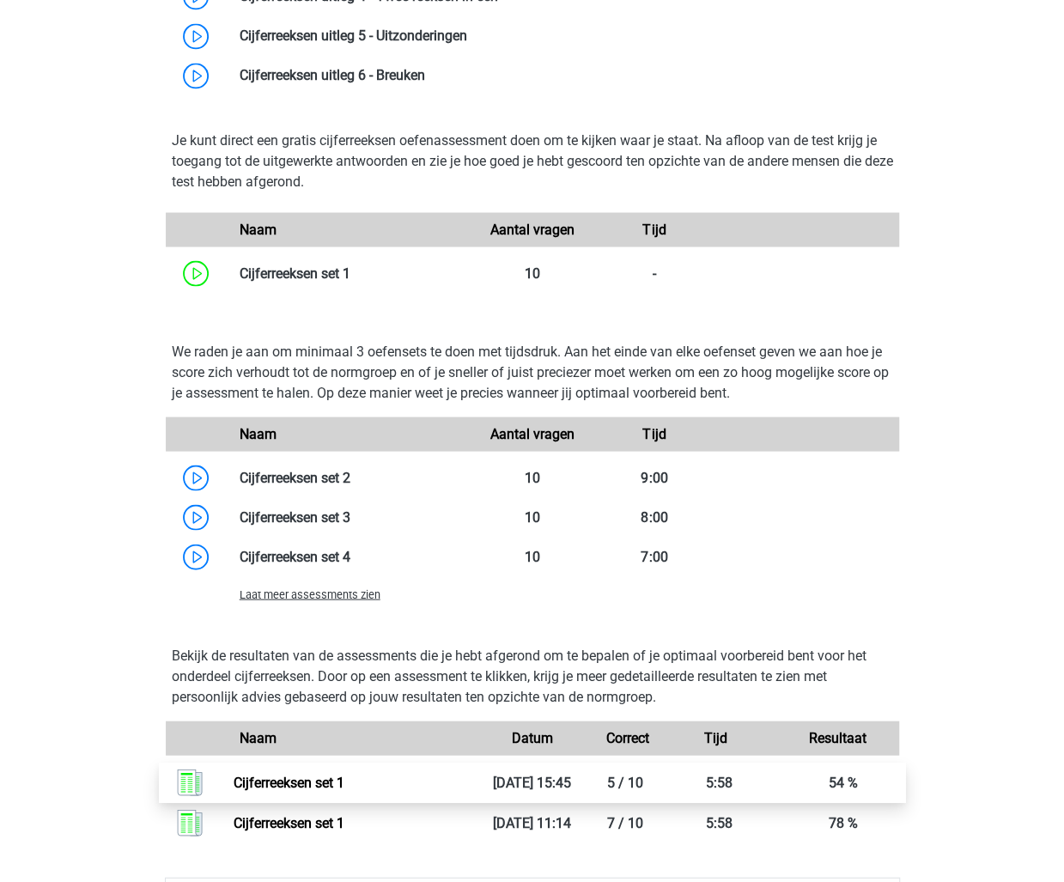
scroll to position [1546, 0]
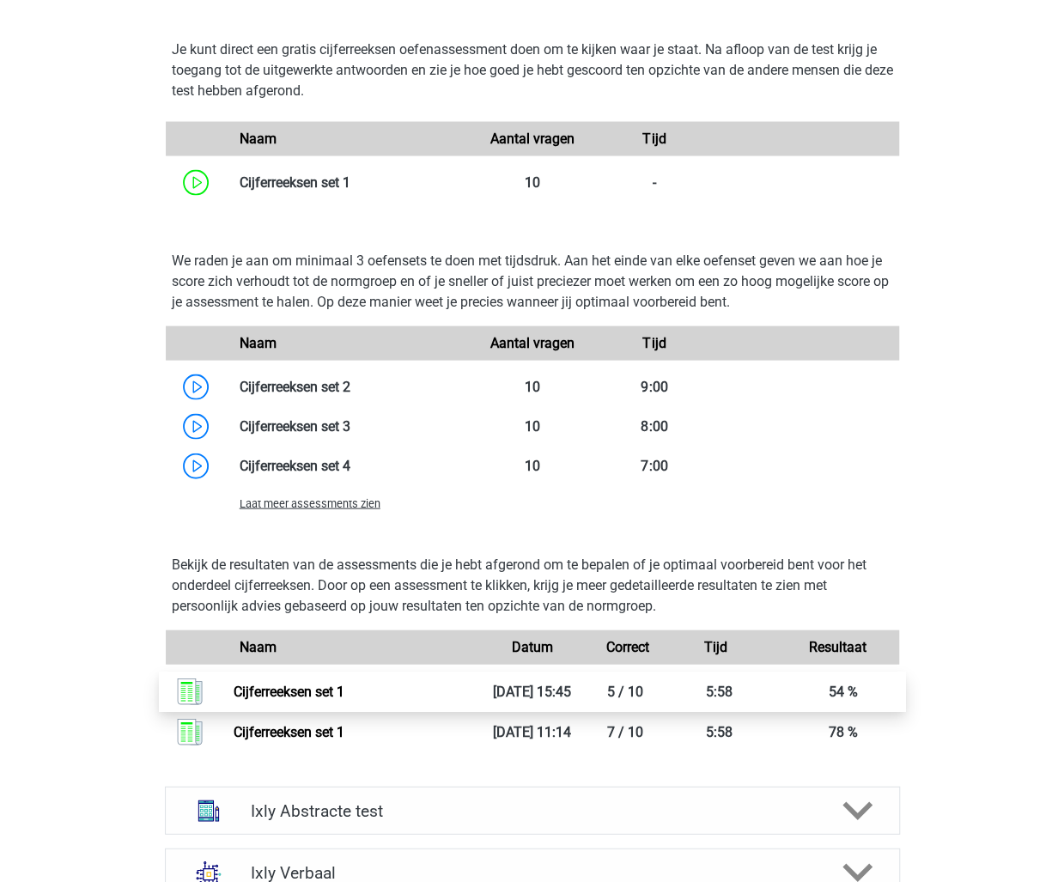
click at [278, 684] on link "Cijferreeksen set 1" at bounding box center [289, 691] width 111 height 16
click at [344, 683] on link "Cijferreeksen set 1" at bounding box center [289, 691] width 111 height 16
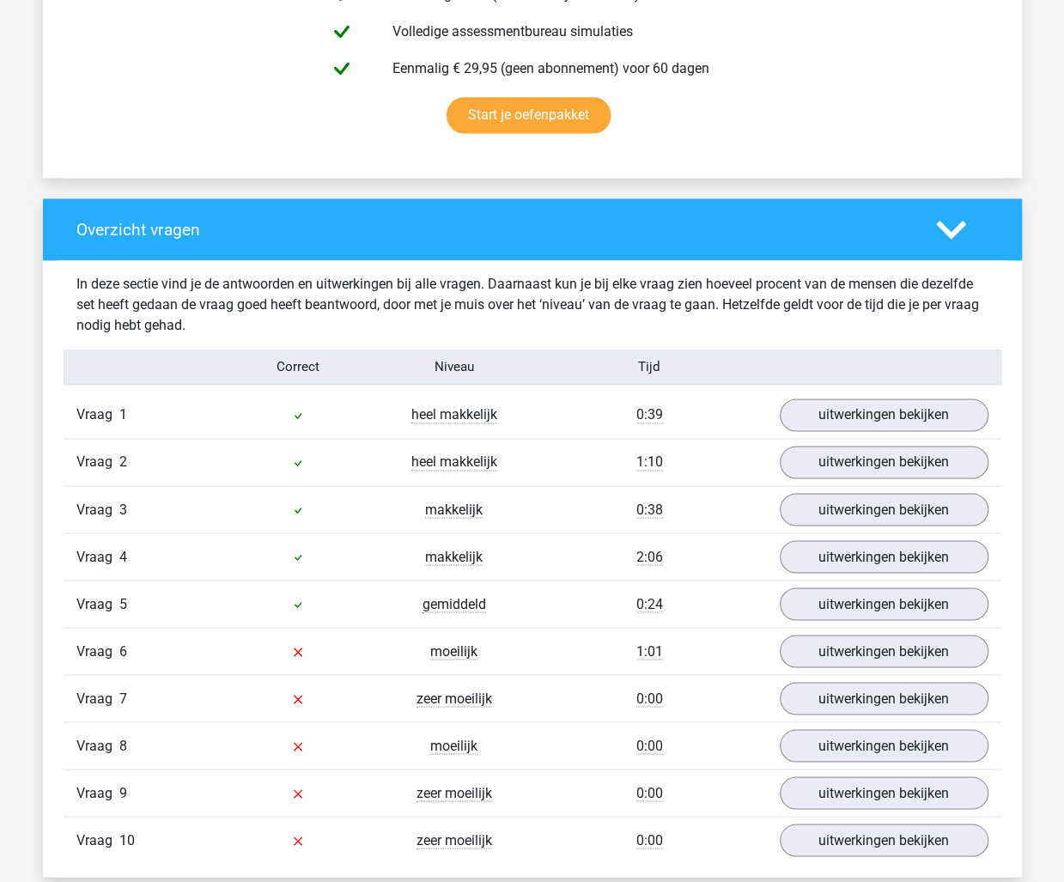
scroll to position [1288, 0]
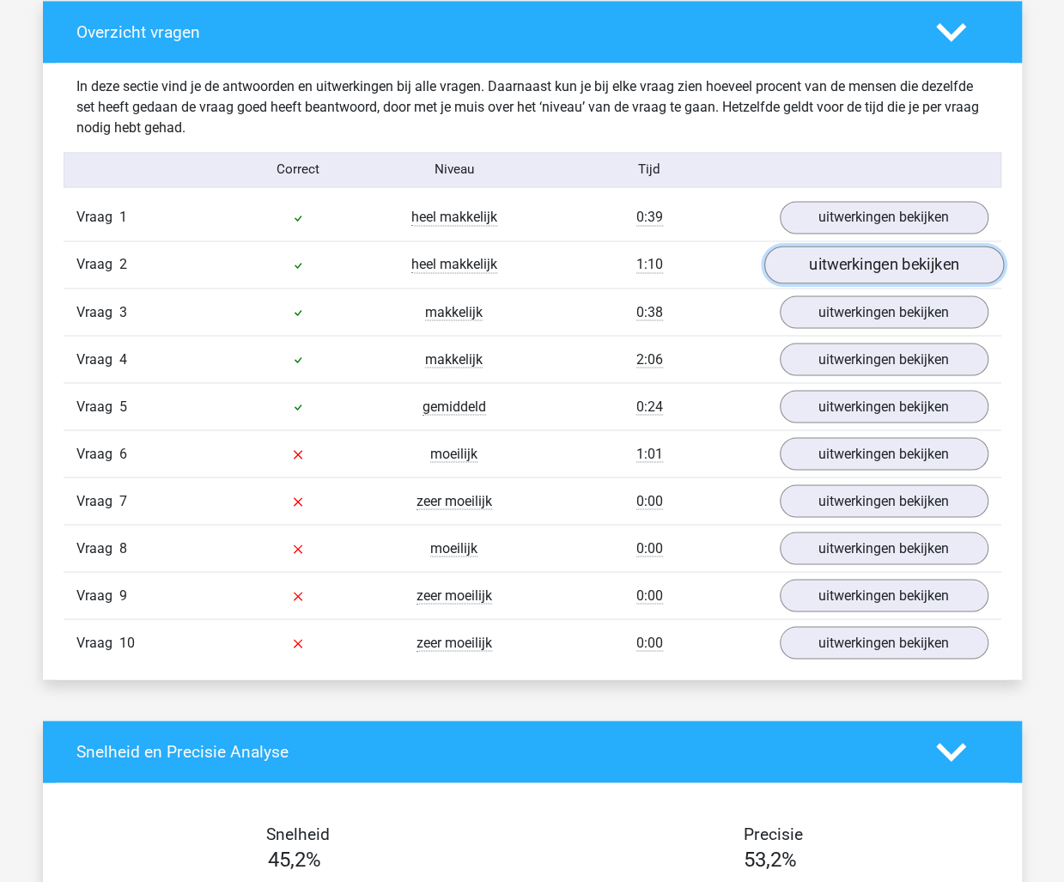
click at [881, 255] on link "uitwerkingen bekijken" at bounding box center [883, 265] width 240 height 38
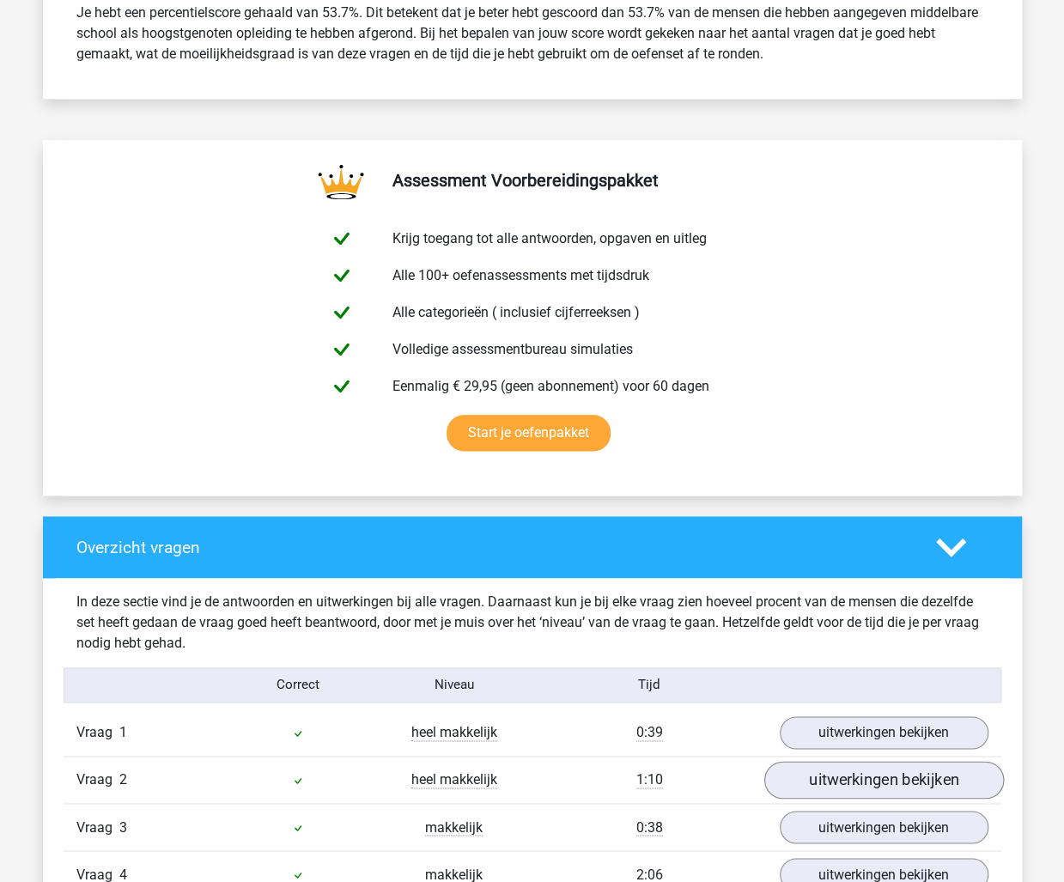
scroll to position [945, 0]
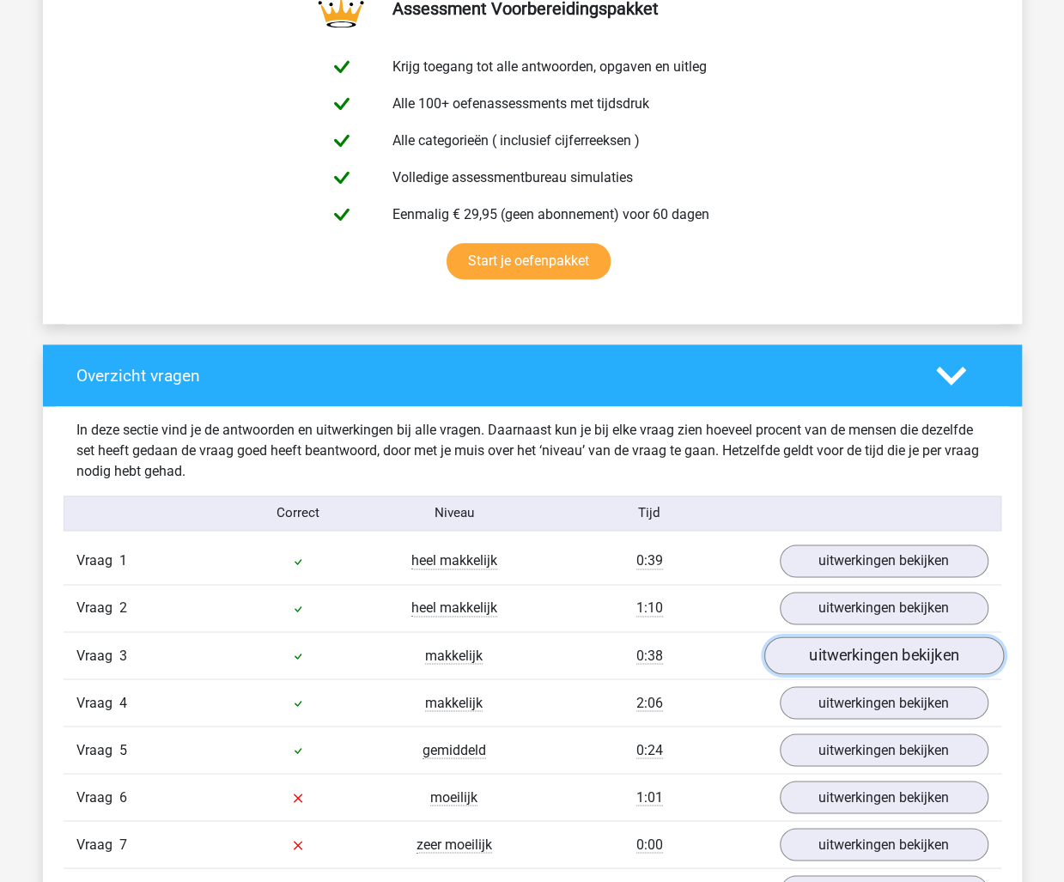
click at [842, 649] on link "uitwerkingen bekijken" at bounding box center [883, 655] width 240 height 38
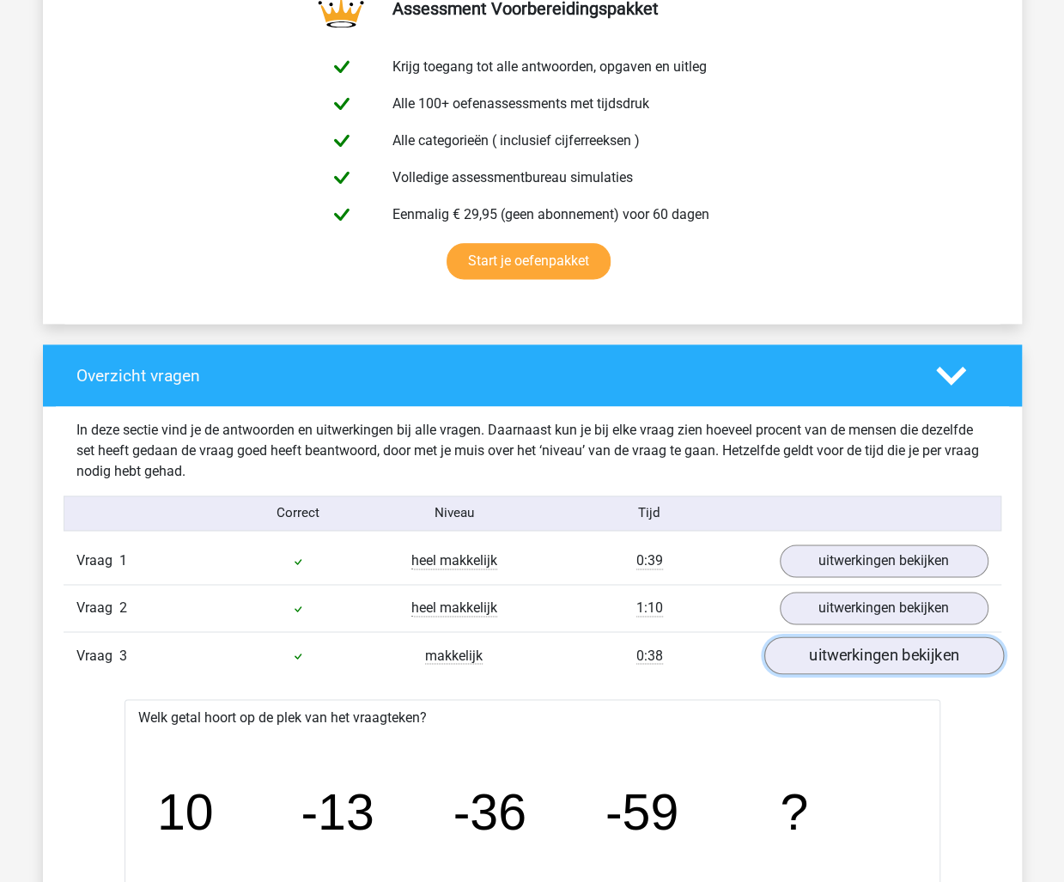
click at [842, 649] on link "uitwerkingen bekijken" at bounding box center [883, 655] width 240 height 38
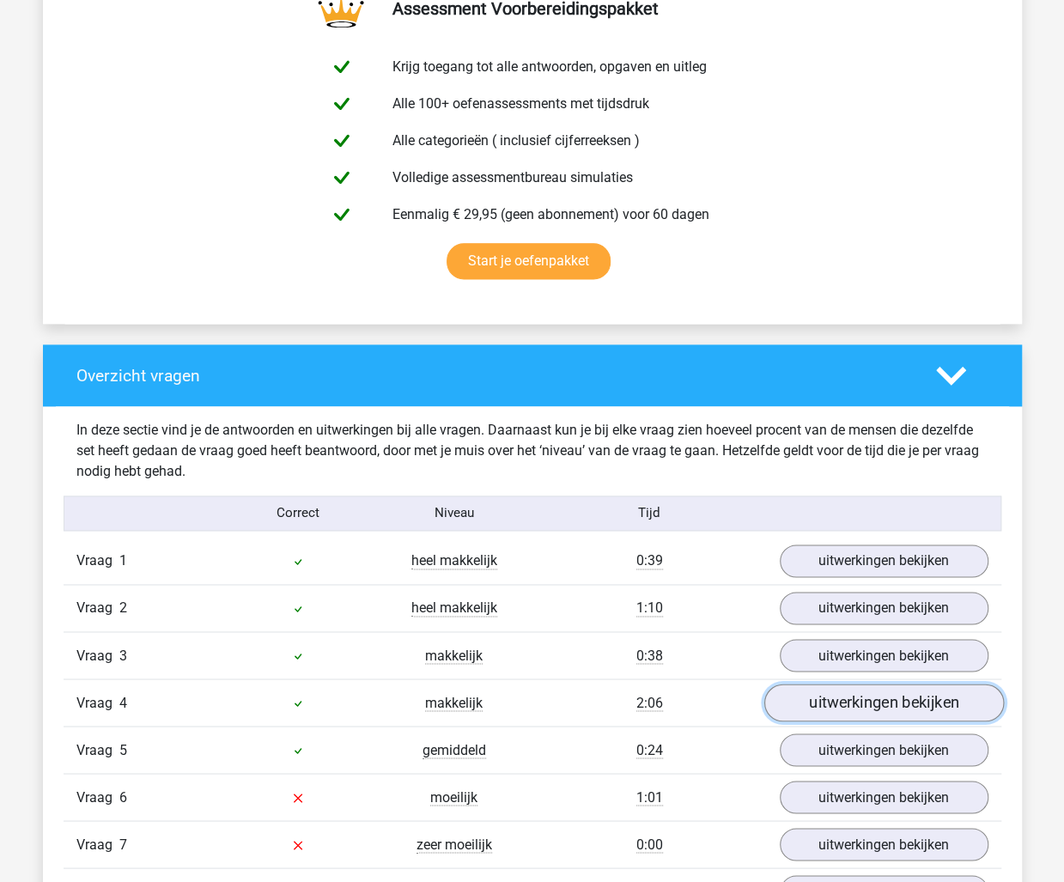
click at [838, 701] on link "uitwerkingen bekijken" at bounding box center [883, 703] width 240 height 38
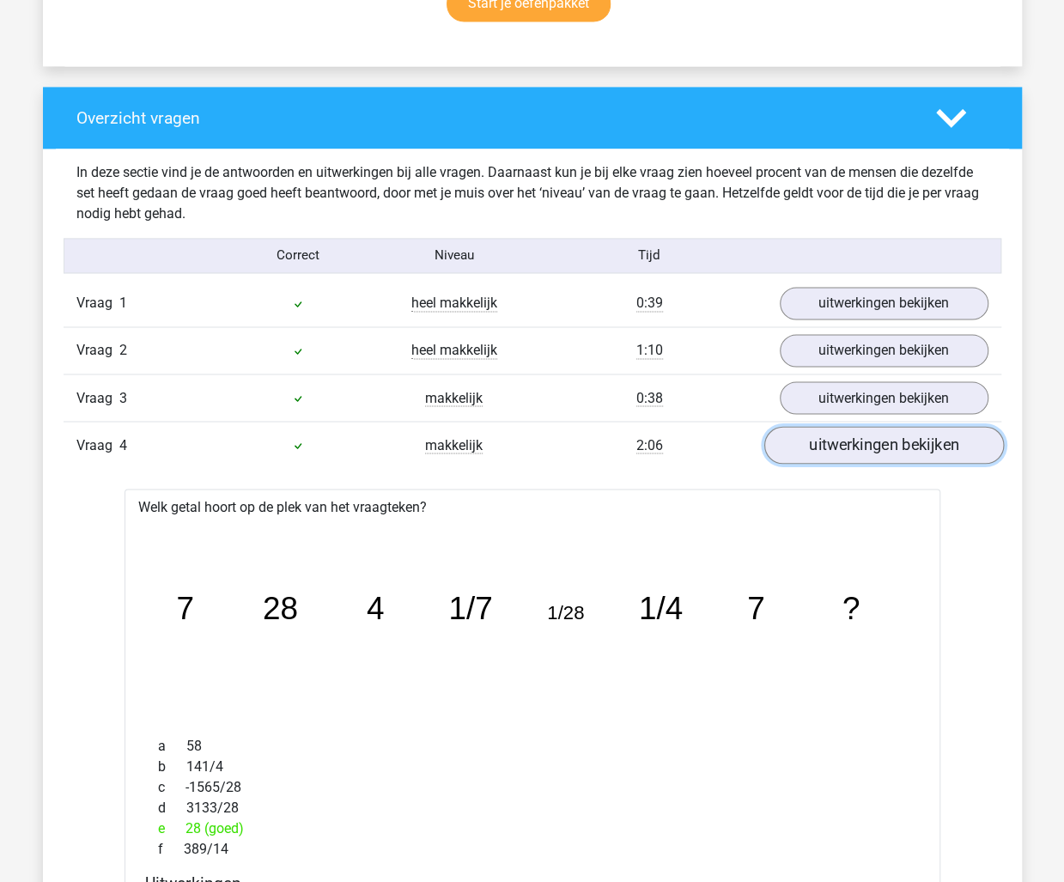
scroll to position [1288, 0]
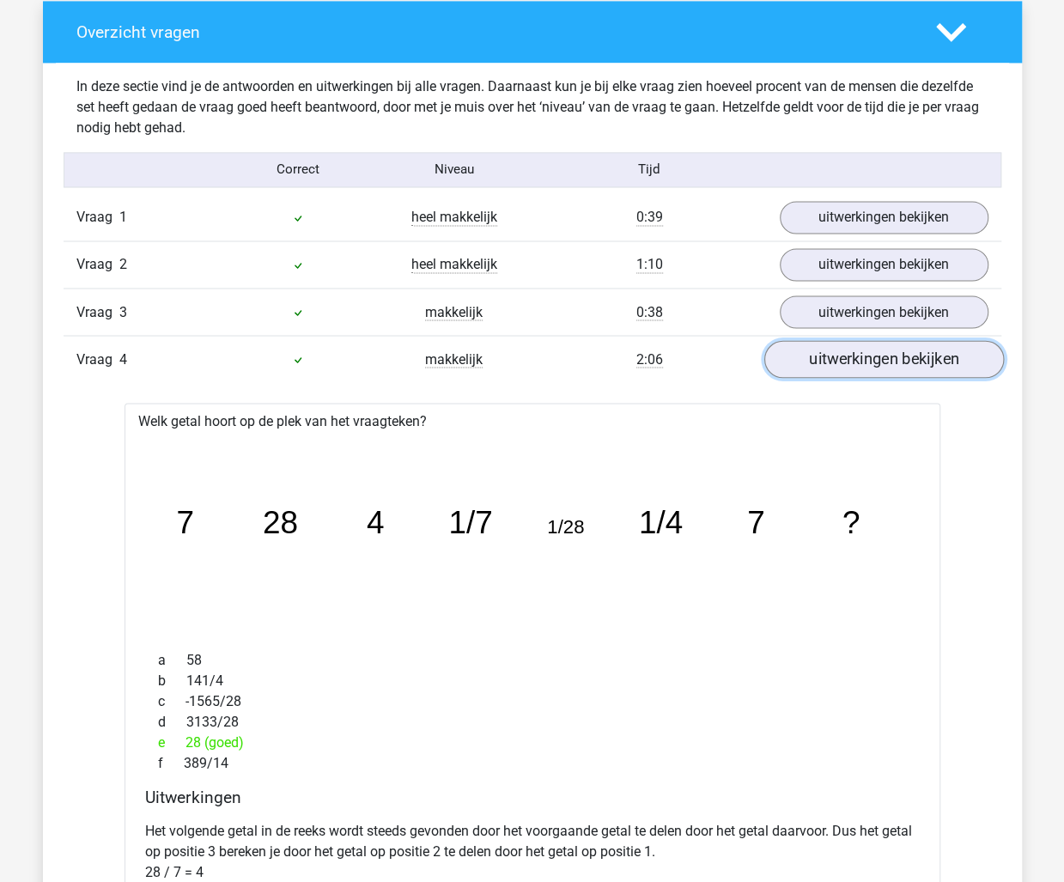
click at [886, 363] on link "uitwerkingen bekijken" at bounding box center [883, 359] width 240 height 38
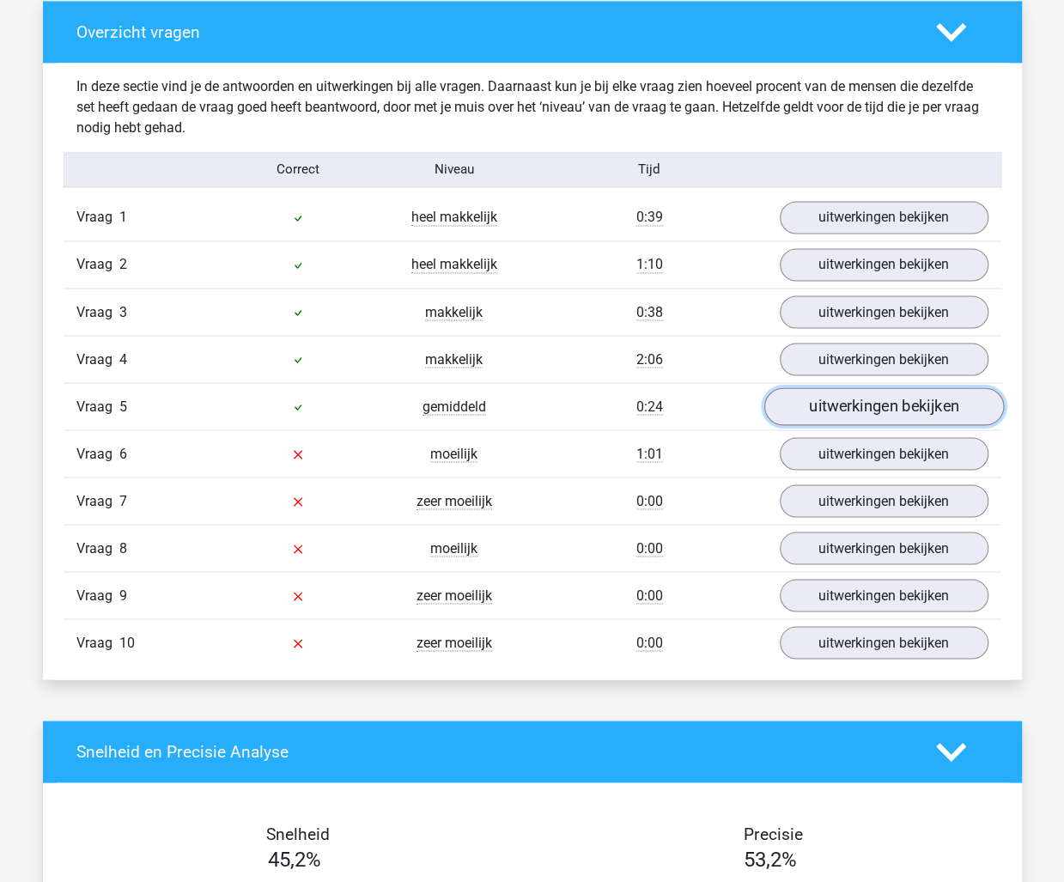
click at [872, 398] on link "uitwerkingen bekijken" at bounding box center [883, 406] width 240 height 38
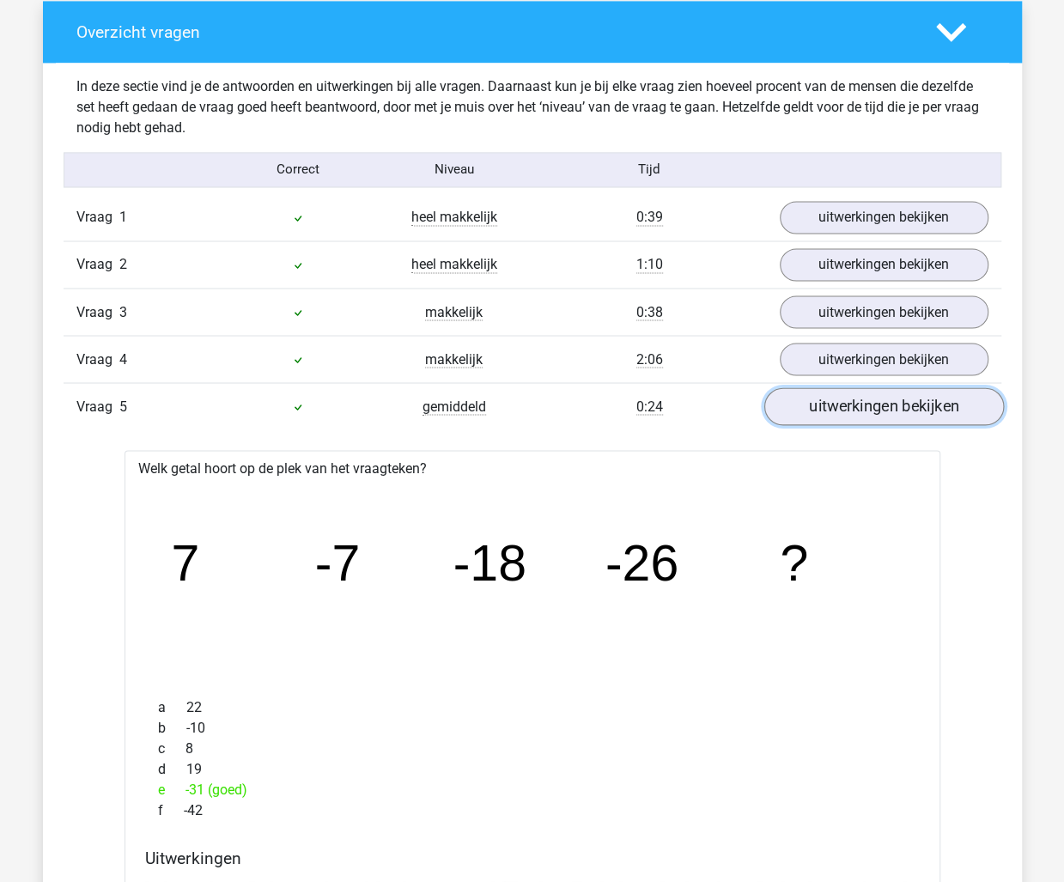
scroll to position [1374, 0]
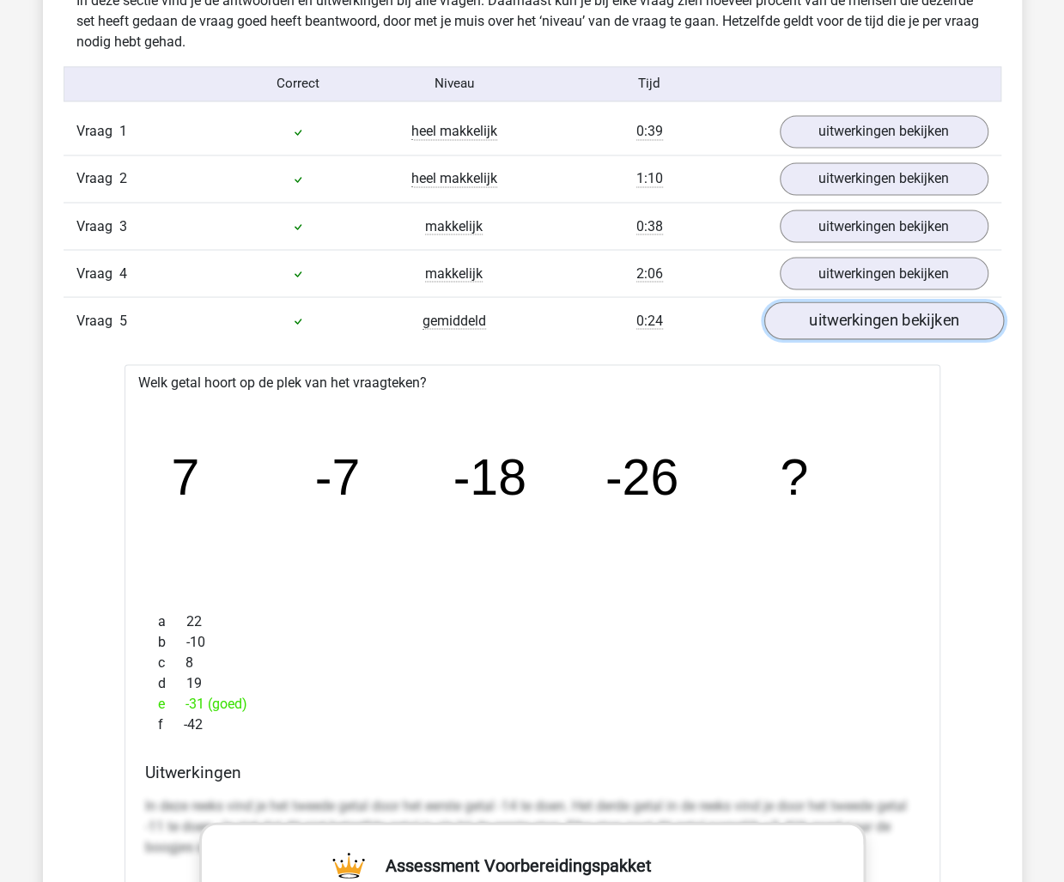
click at [872, 313] on link "uitwerkingen bekijken" at bounding box center [883, 320] width 240 height 38
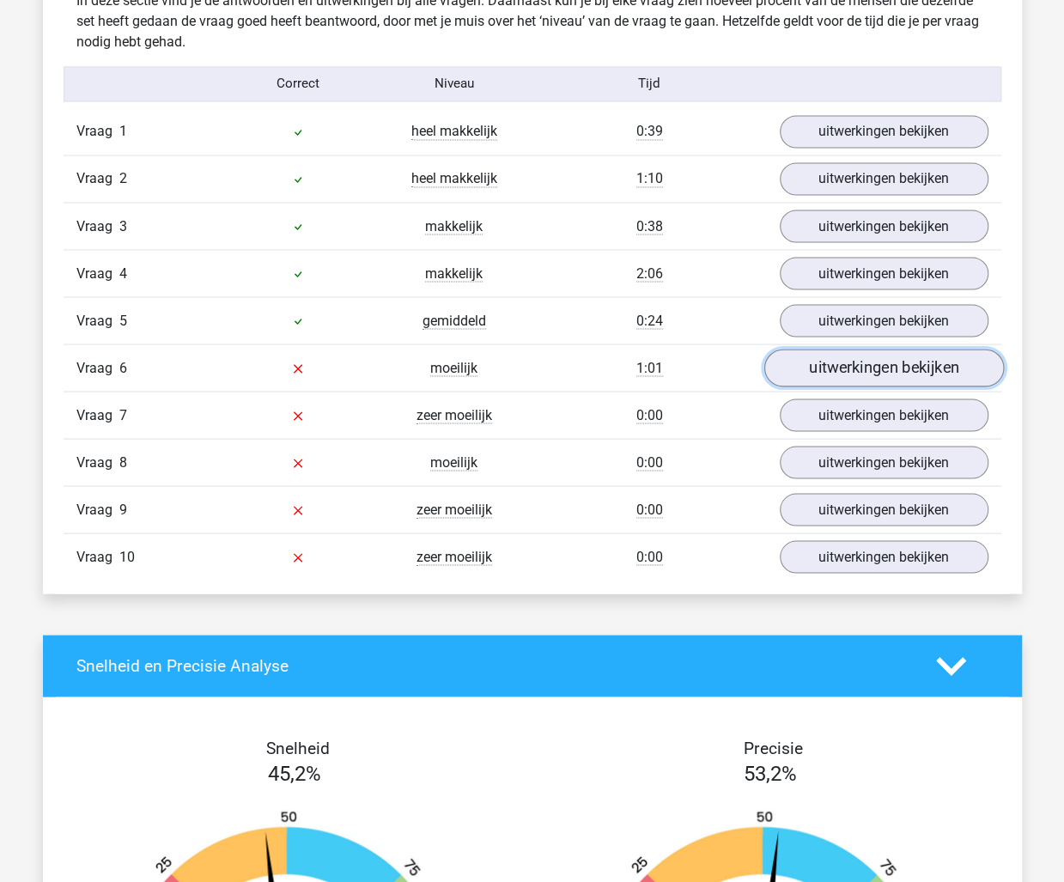
click at [857, 356] on link "uitwerkingen bekijken" at bounding box center [883, 368] width 240 height 38
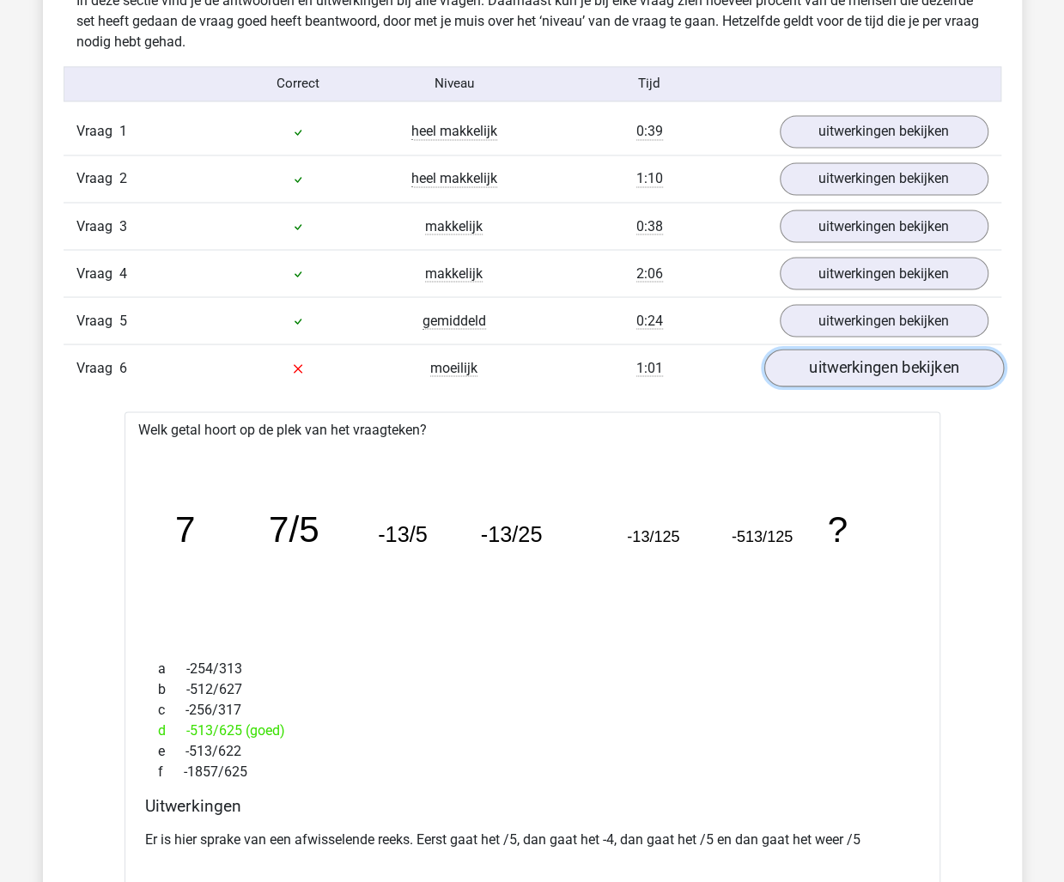
click at [939, 358] on link "uitwerkingen bekijken" at bounding box center [883, 368] width 240 height 38
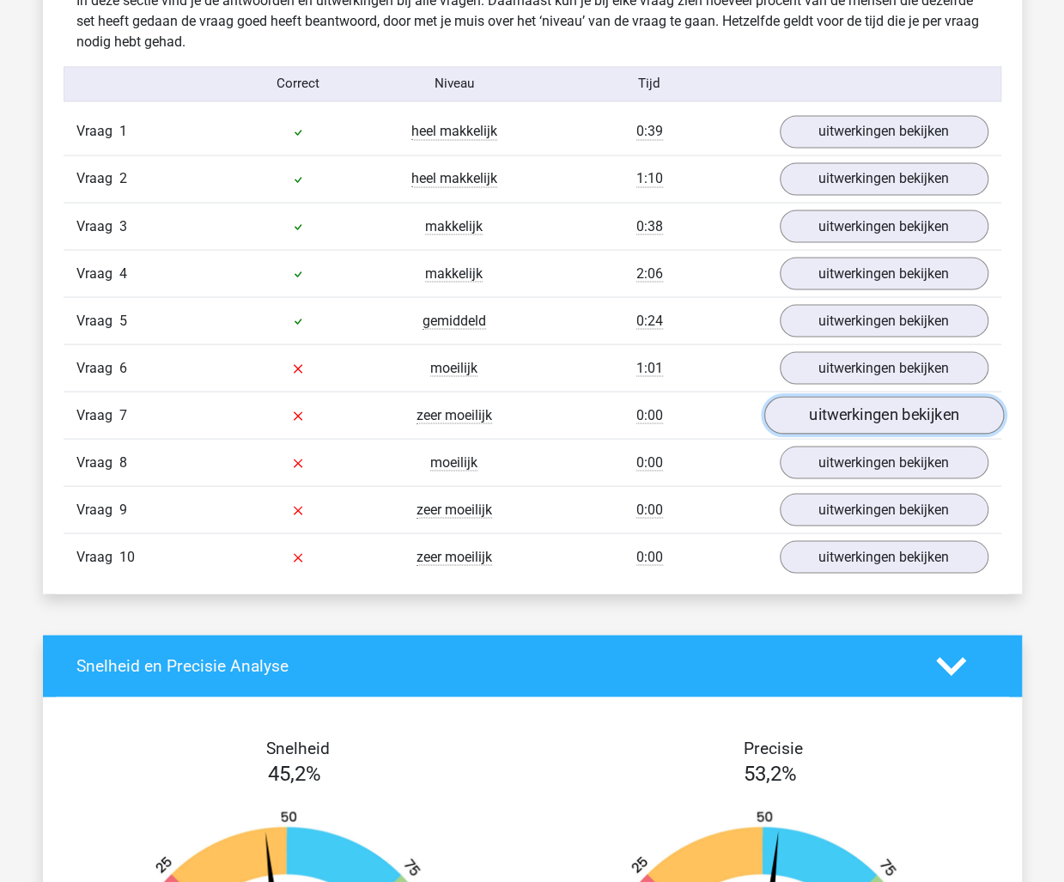
click at [897, 409] on link "uitwerkingen bekijken" at bounding box center [883, 415] width 240 height 38
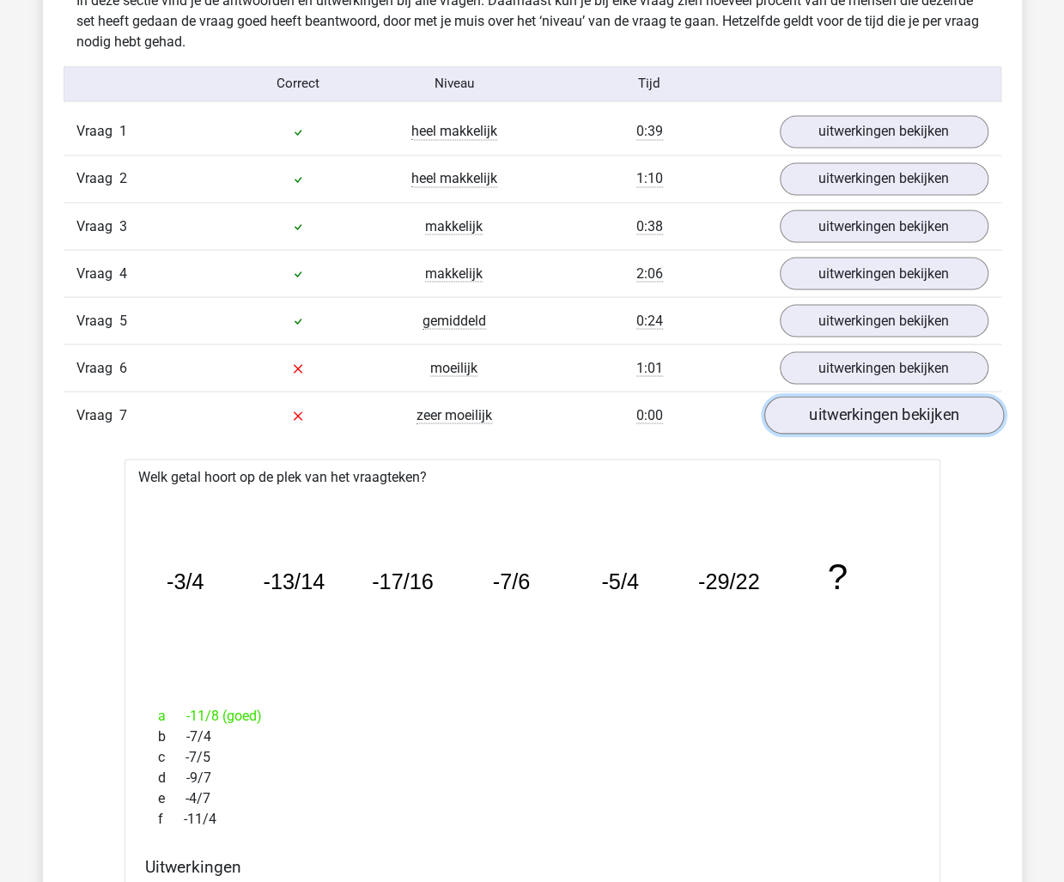
click at [850, 400] on link "uitwerkingen bekijken" at bounding box center [883, 415] width 240 height 38
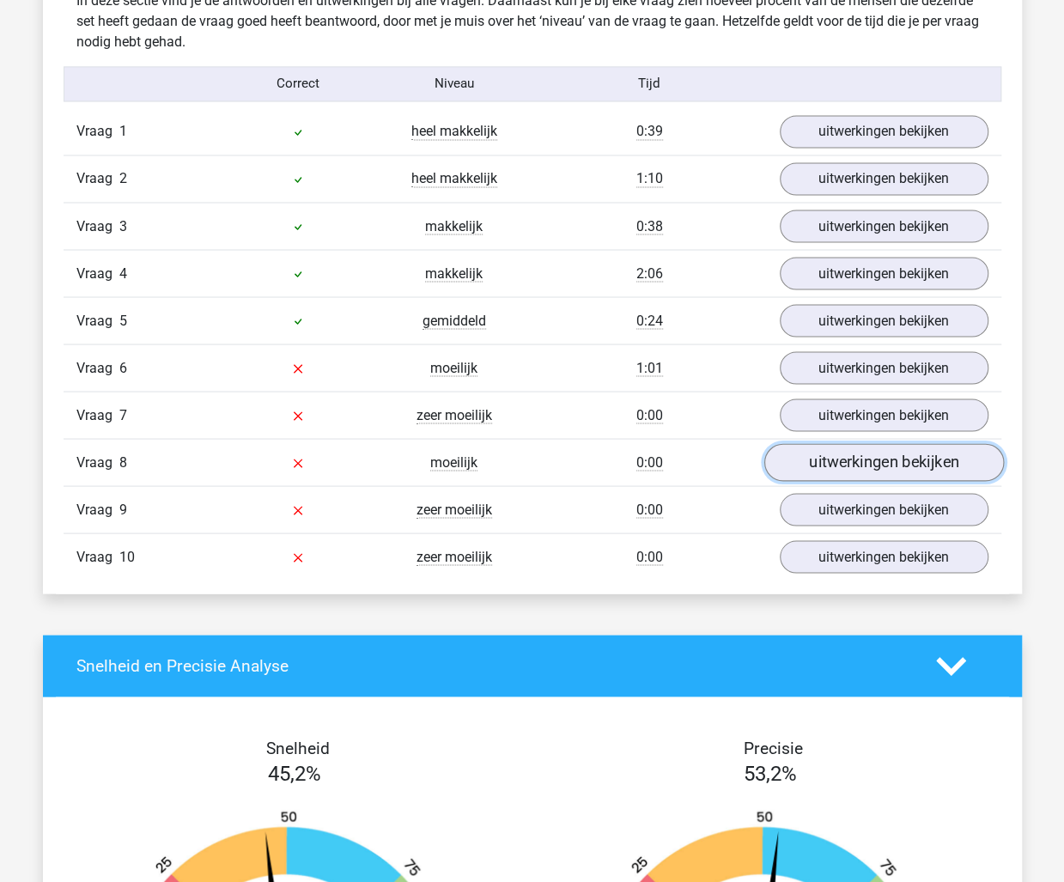
click at [848, 454] on link "uitwerkingen bekijken" at bounding box center [883, 462] width 240 height 38
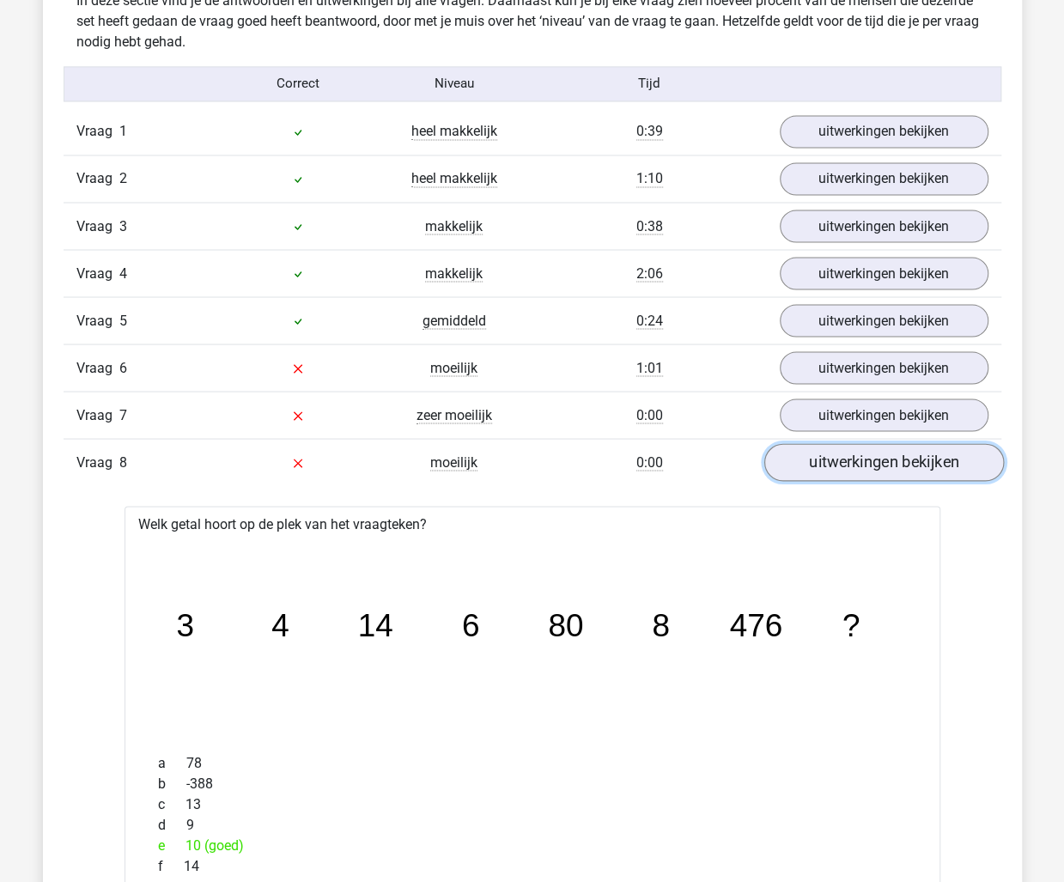
click at [869, 456] on link "uitwerkingen bekijken" at bounding box center [883, 462] width 240 height 38
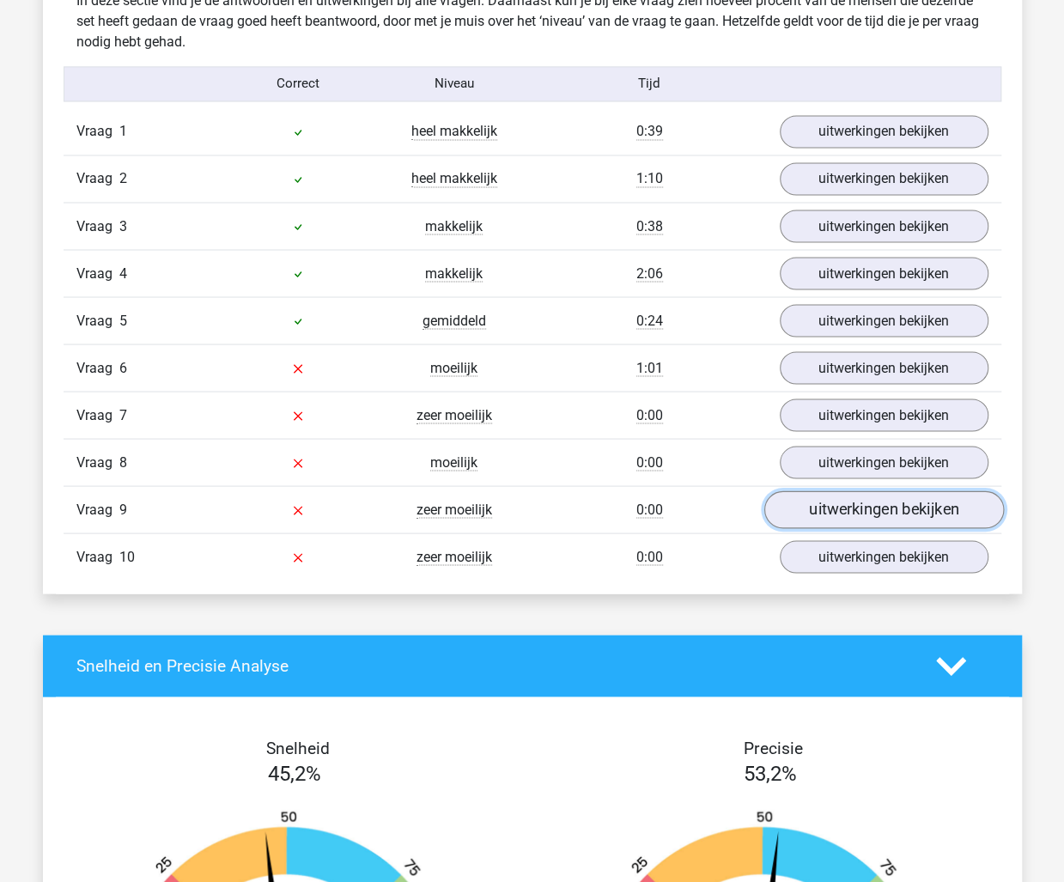
click at [862, 508] on link "uitwerkingen bekijken" at bounding box center [883, 509] width 240 height 38
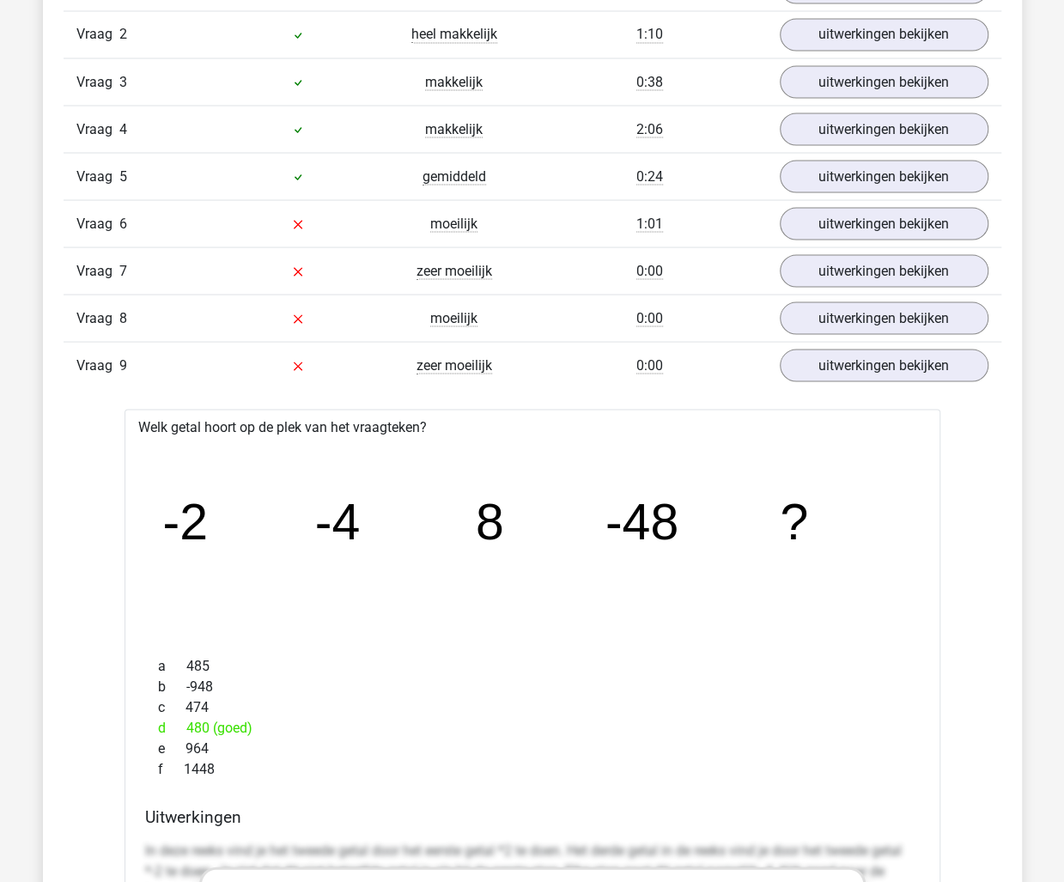
scroll to position [1546, 0]
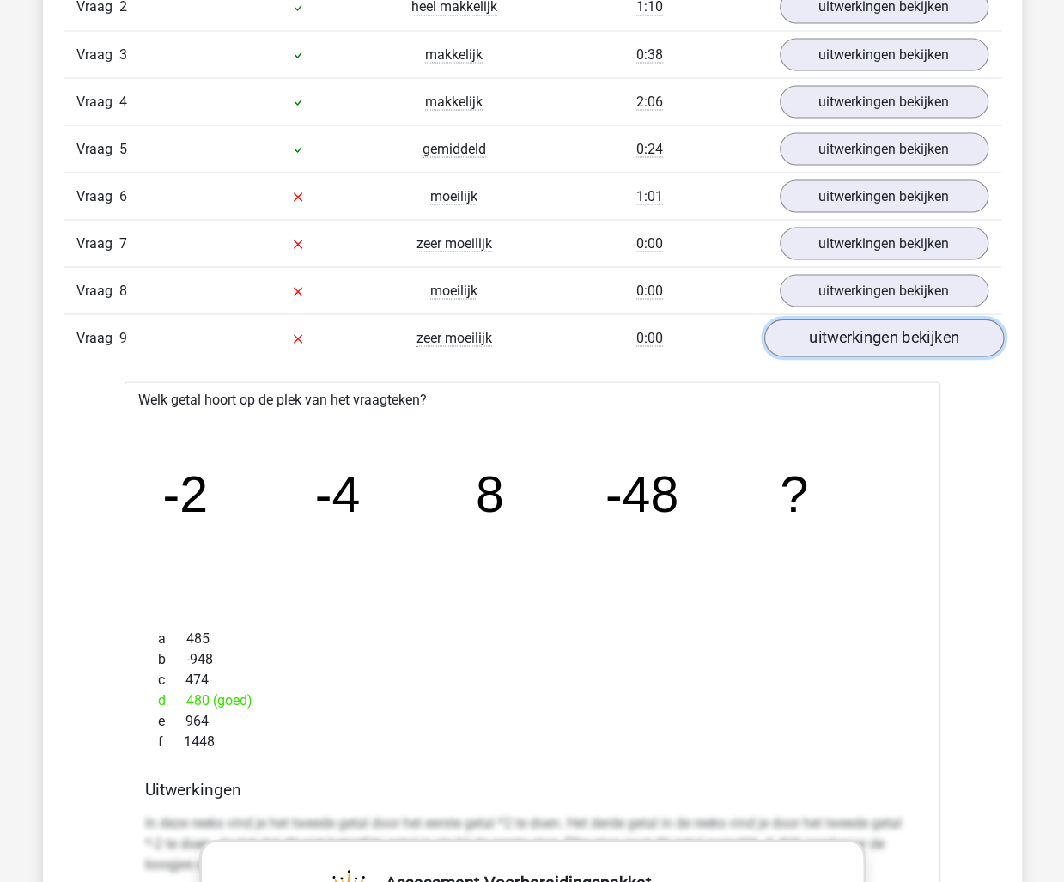
click at [888, 328] on link "uitwerkingen bekijken" at bounding box center [883, 338] width 240 height 38
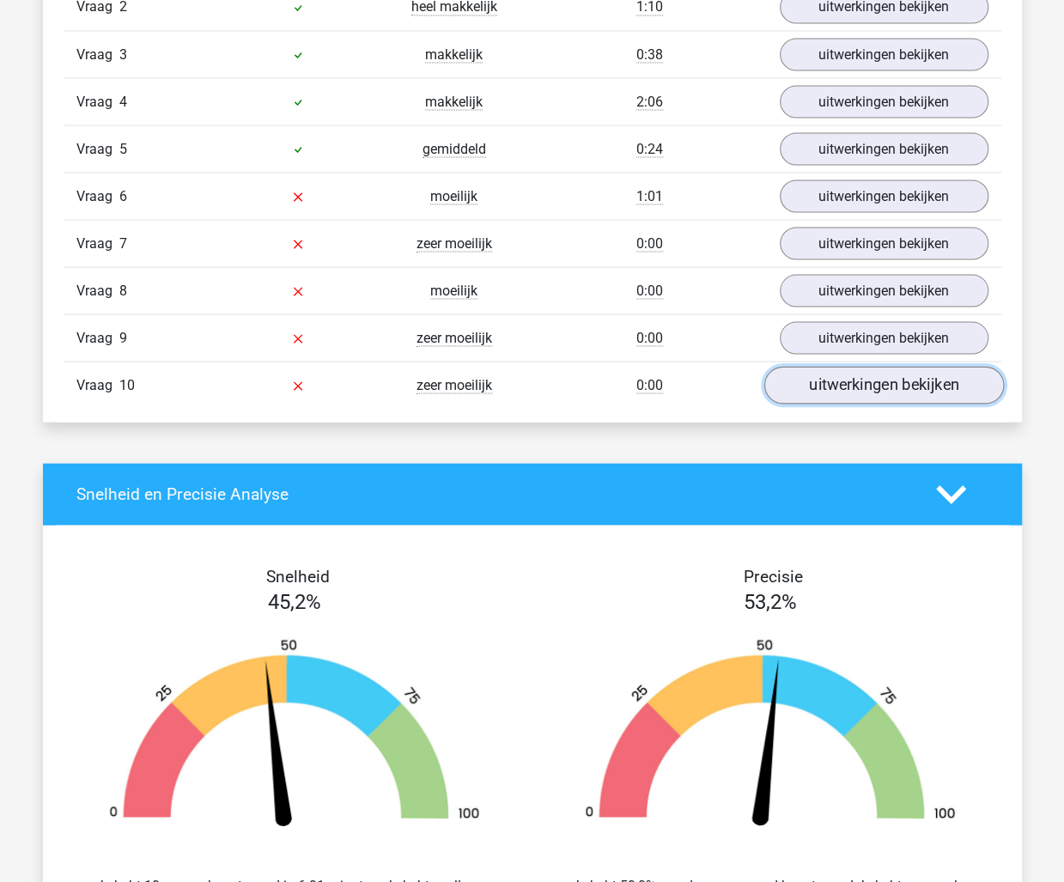
click at [897, 374] on link "uitwerkingen bekijken" at bounding box center [883, 385] width 240 height 38
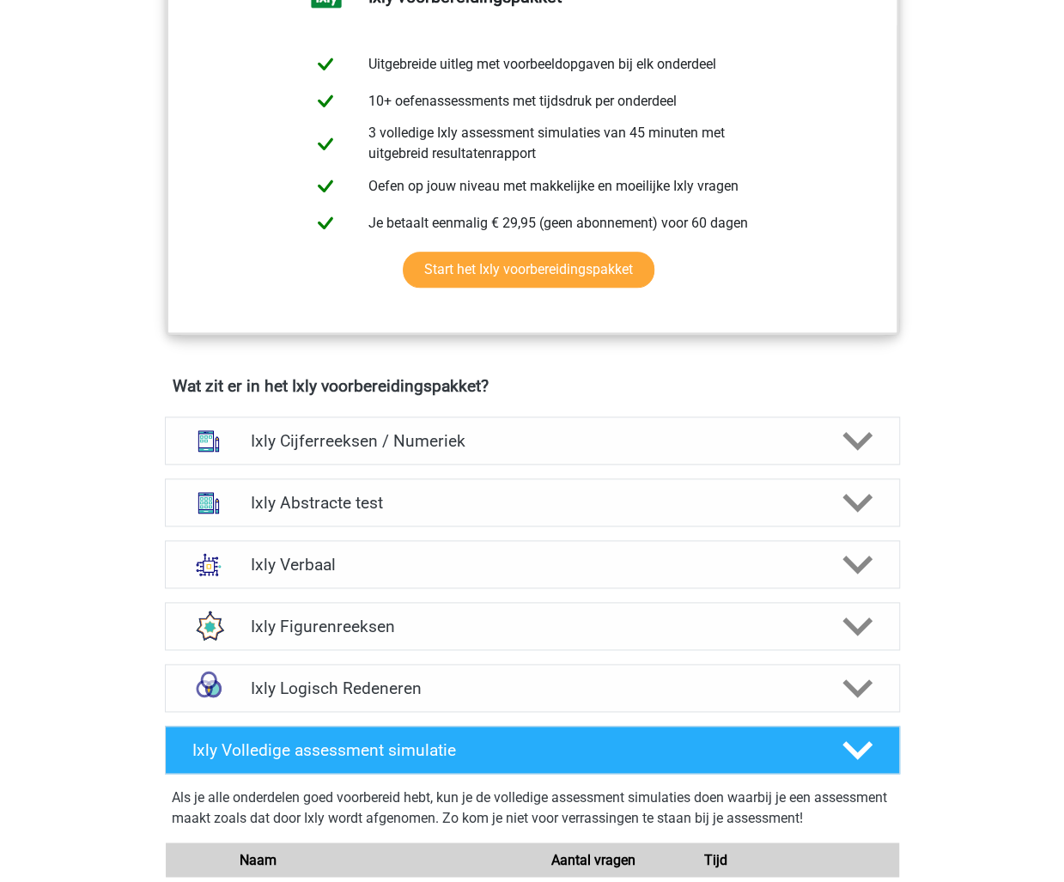
scroll to position [773, 0]
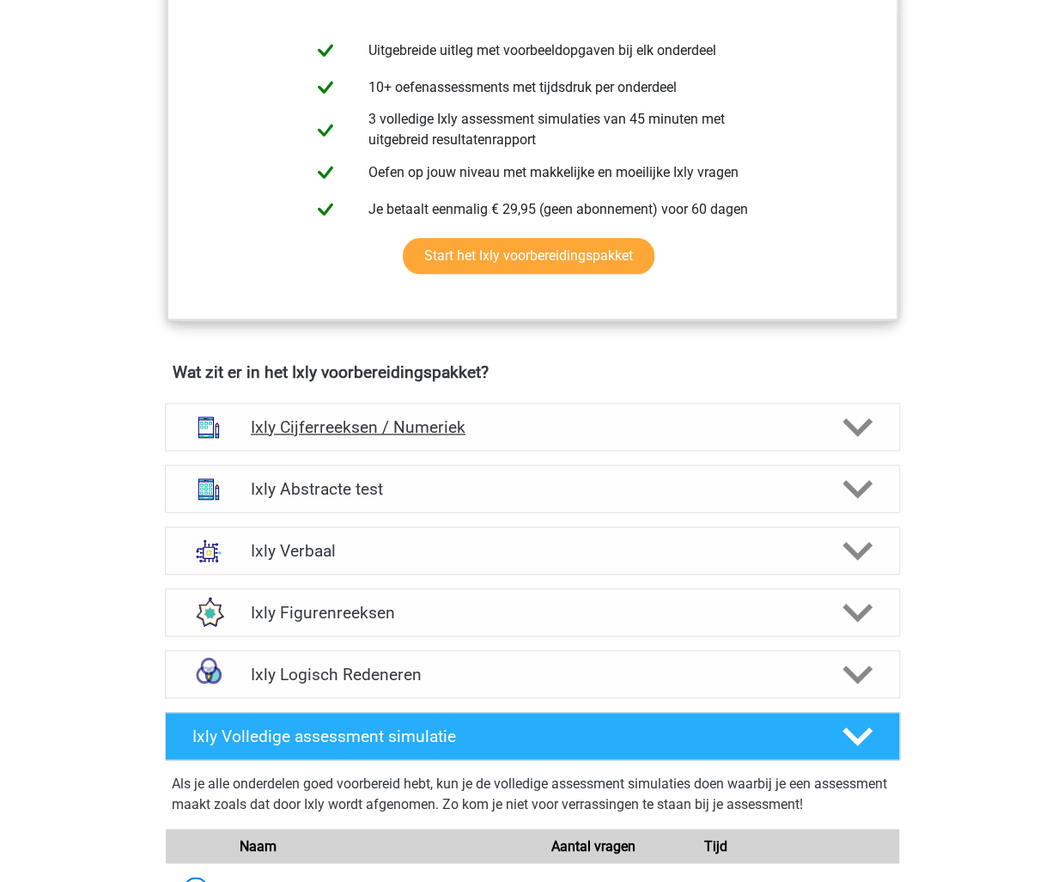
click at [443, 428] on h4 "Ixly Cijferreeksen / Numeriek" at bounding box center [532, 427] width 562 height 20
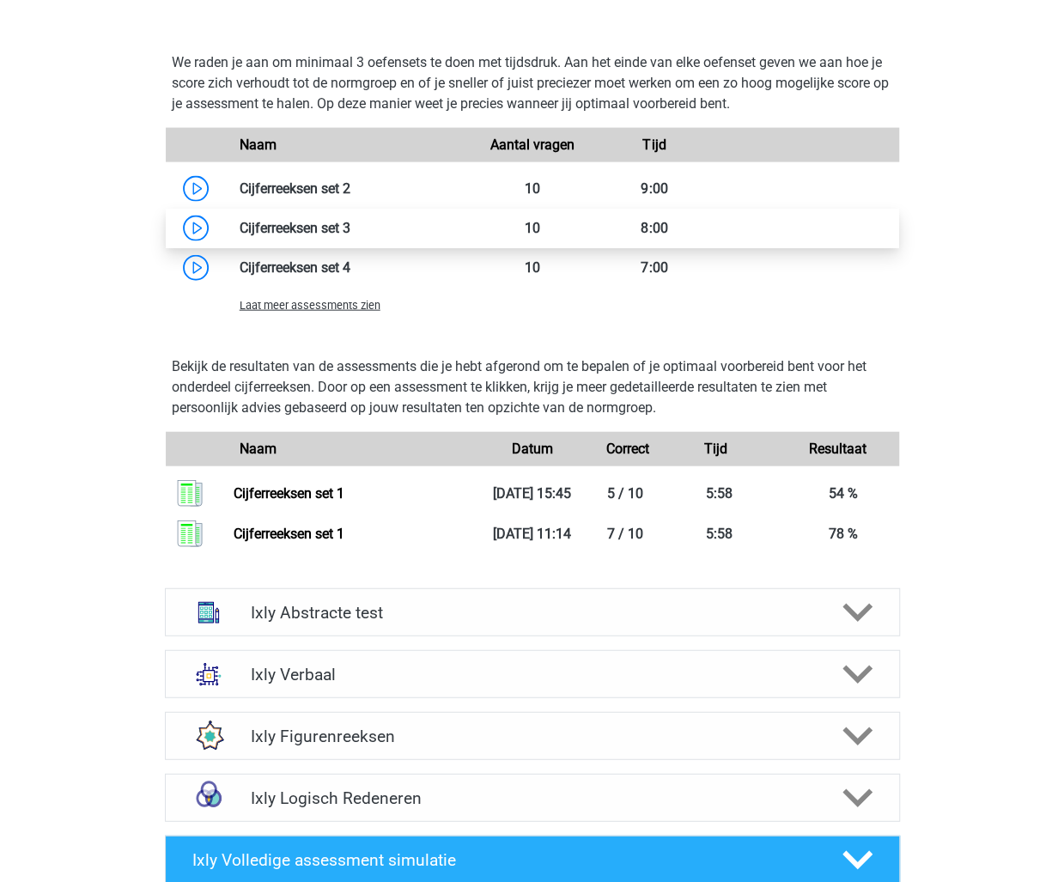
scroll to position [1717, 0]
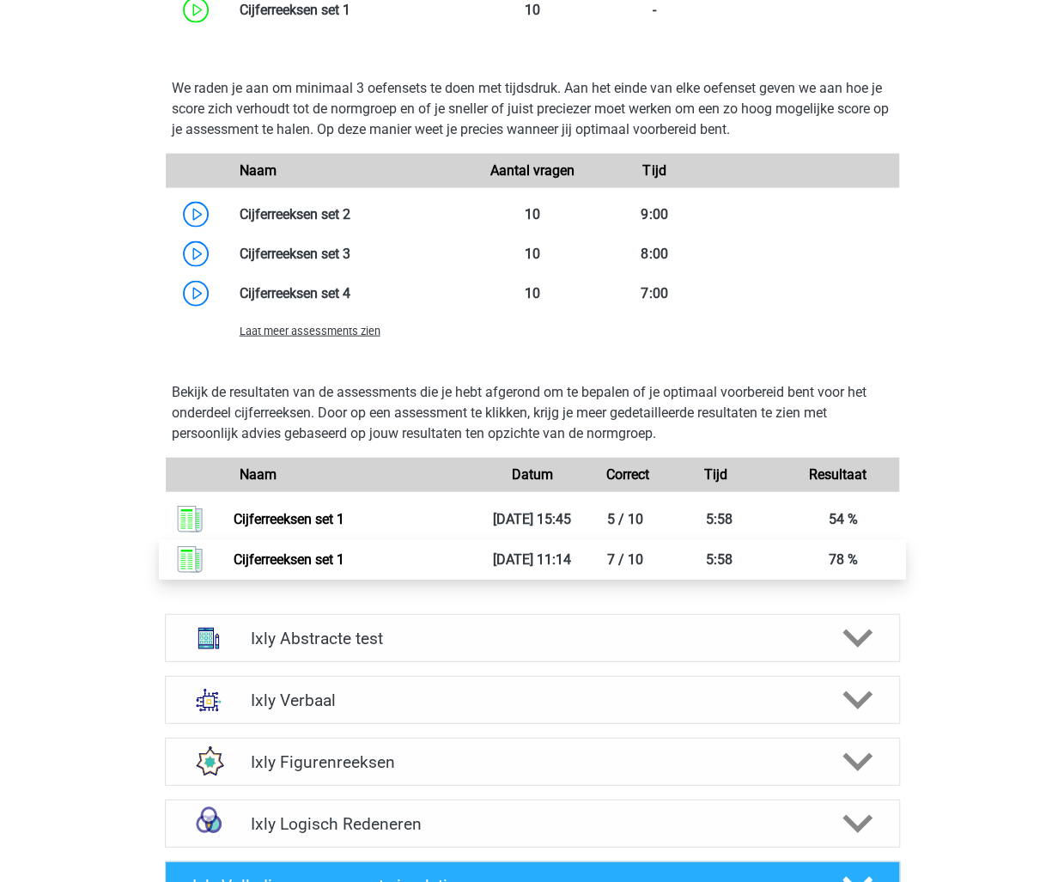
click at [344, 560] on link "Cijferreeksen set 1" at bounding box center [289, 559] width 111 height 16
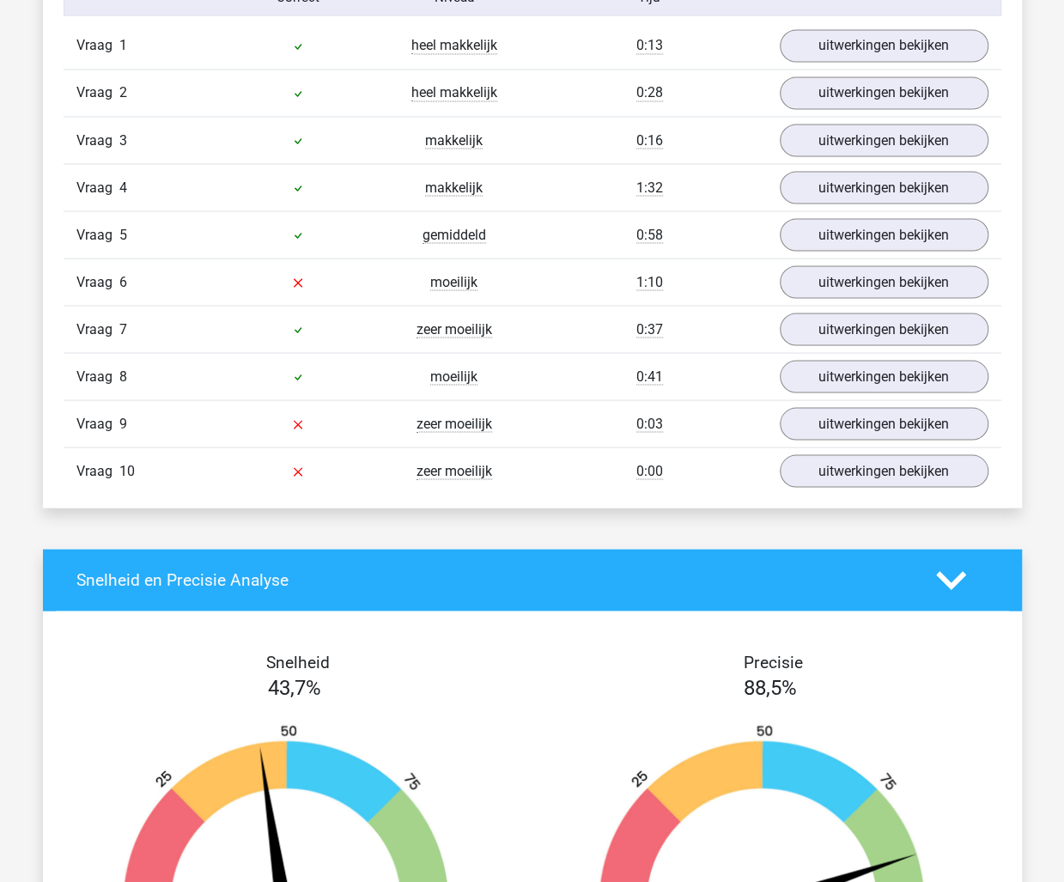
scroll to position [1374, 0]
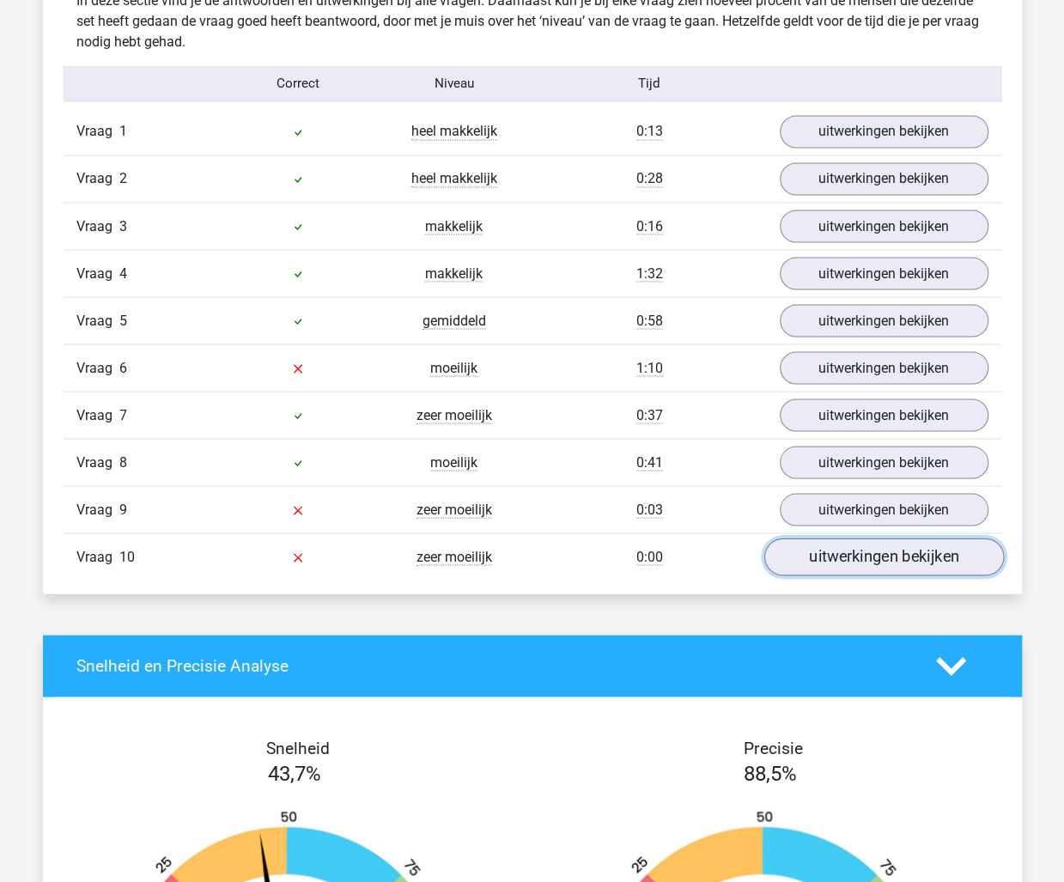
click at [833, 544] on link "uitwerkingen bekijken" at bounding box center [883, 557] width 240 height 38
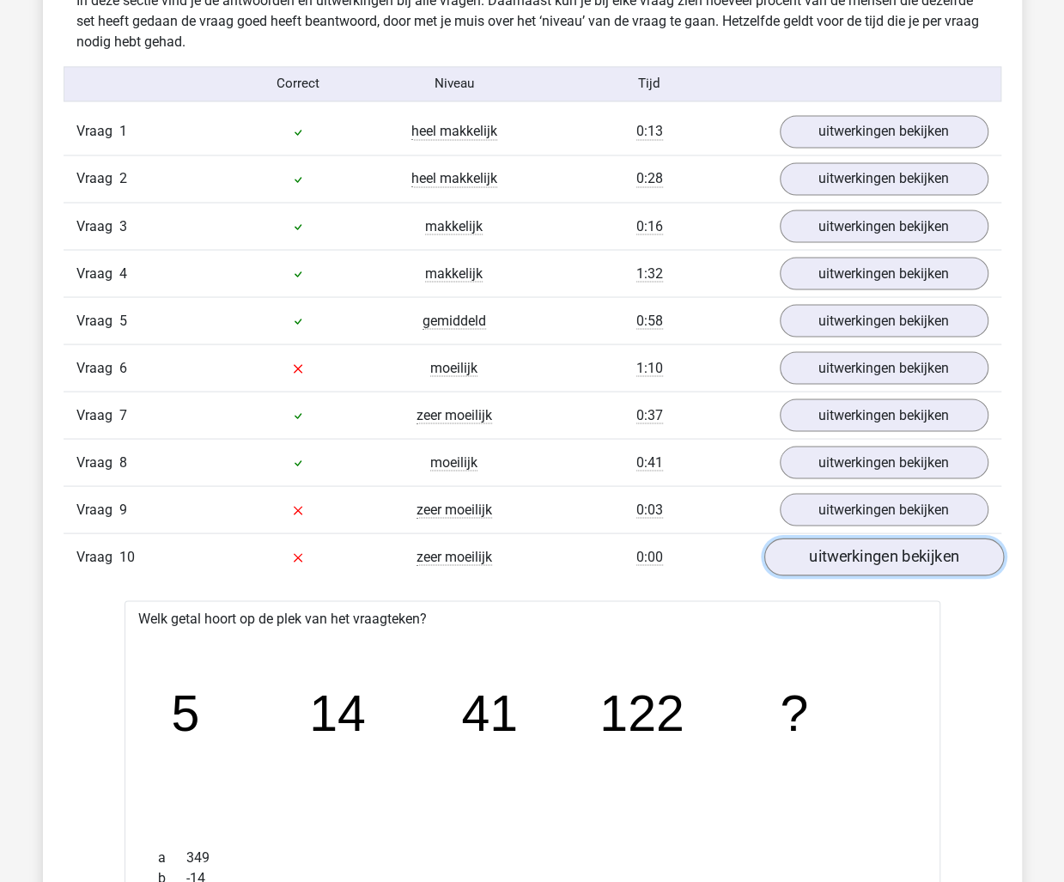
click at [833, 544] on link "uitwerkingen bekijken" at bounding box center [883, 557] width 240 height 38
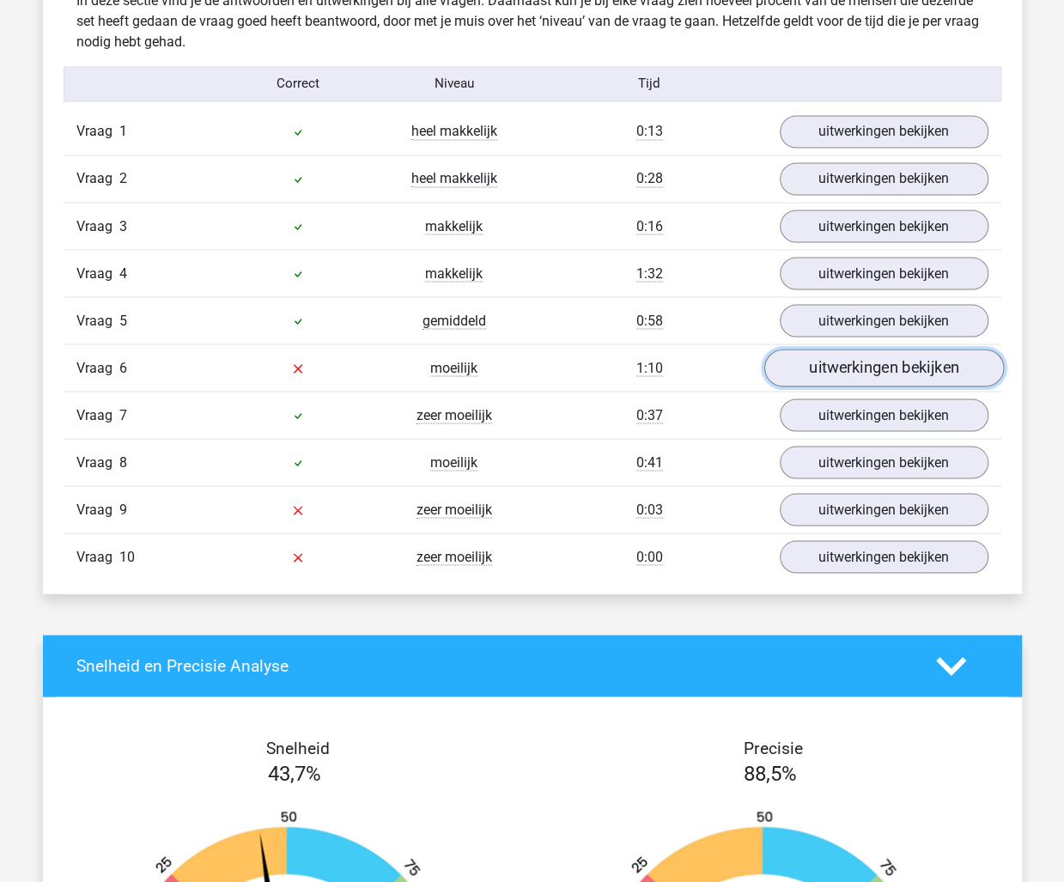
click at [922, 355] on link "uitwerkingen bekijken" at bounding box center [883, 368] width 240 height 38
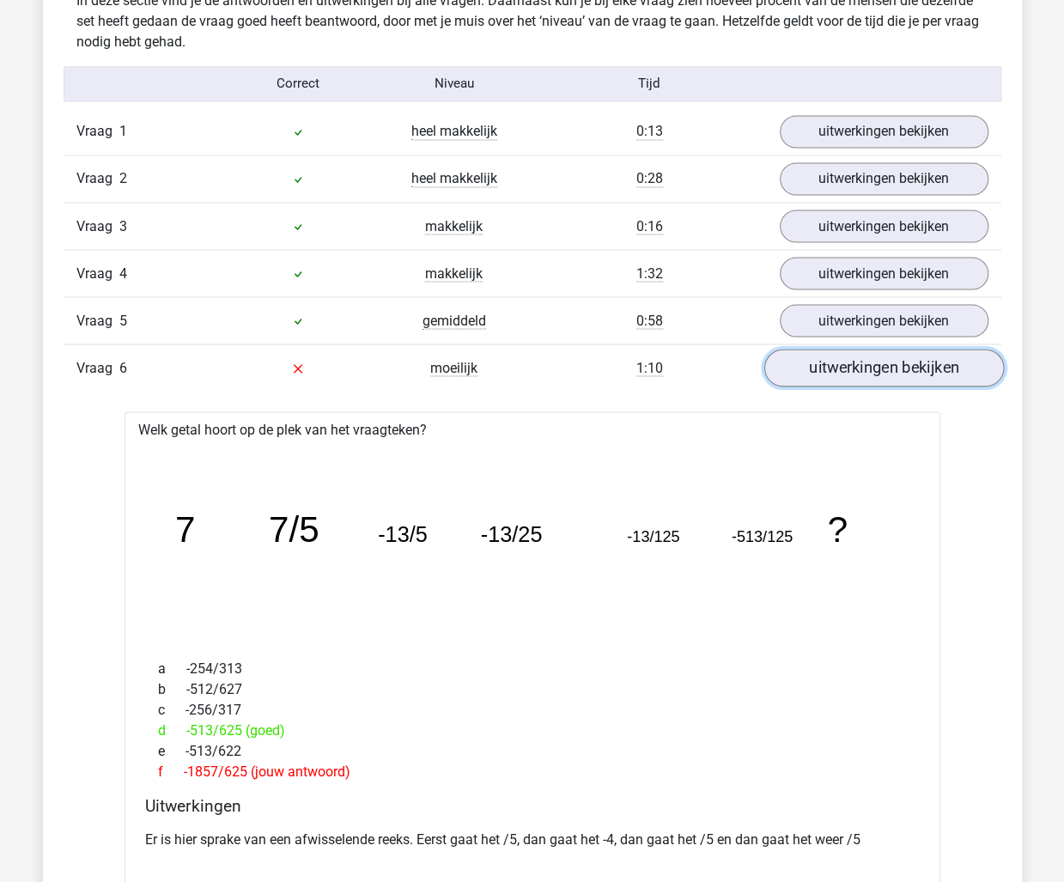
click at [922, 356] on link "uitwerkingen bekijken" at bounding box center [883, 368] width 240 height 38
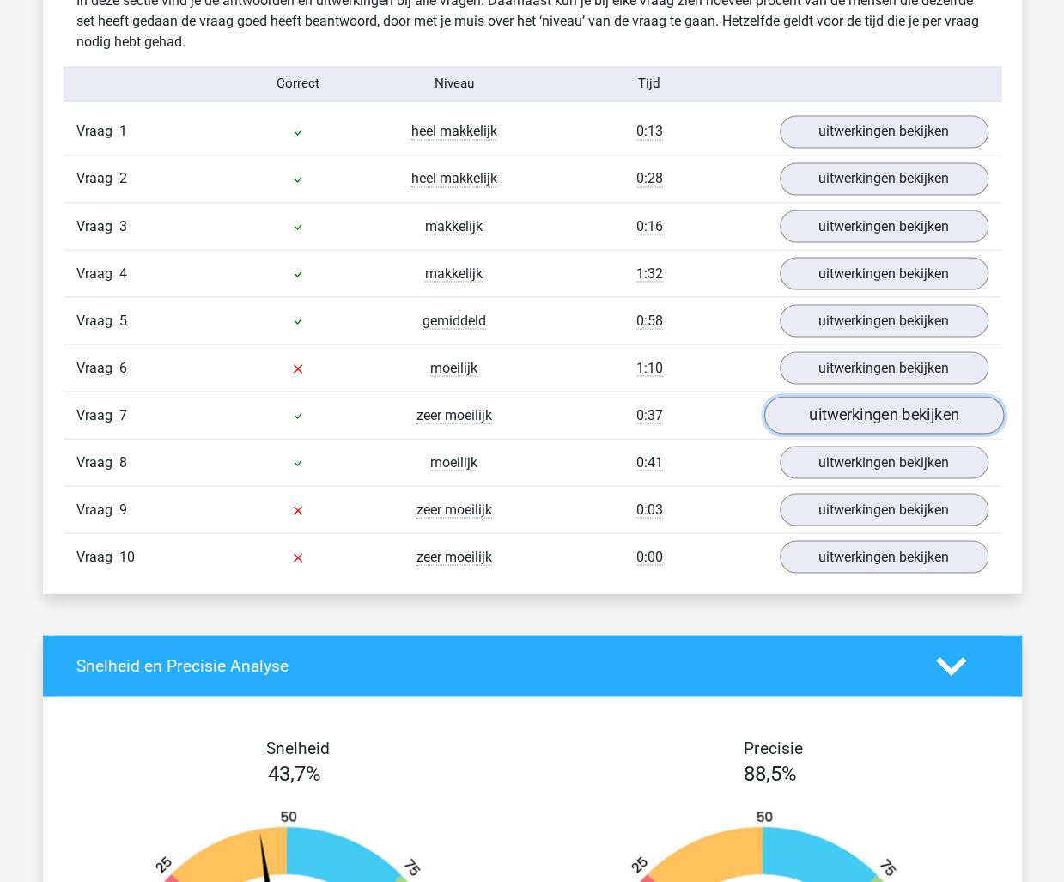
click at [898, 414] on link "uitwerkingen bekijken" at bounding box center [883, 415] width 240 height 38
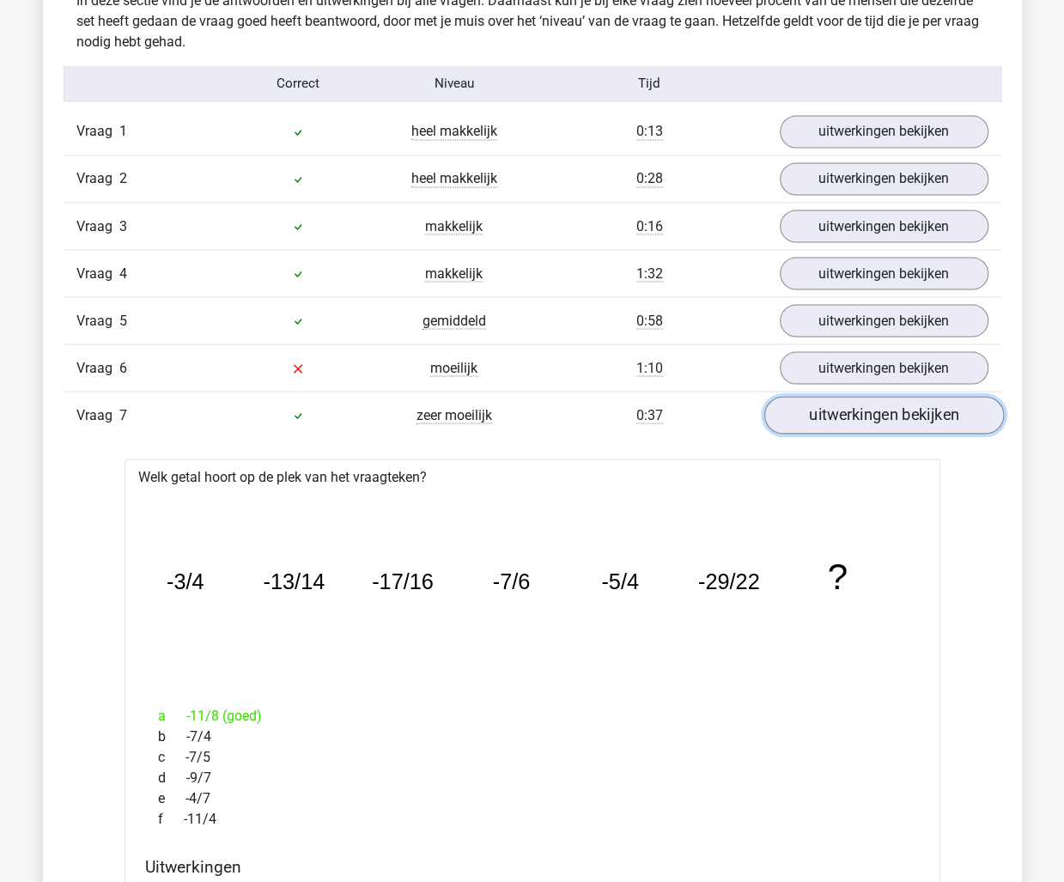
click at [898, 414] on link "uitwerkingen bekijken" at bounding box center [883, 415] width 240 height 38
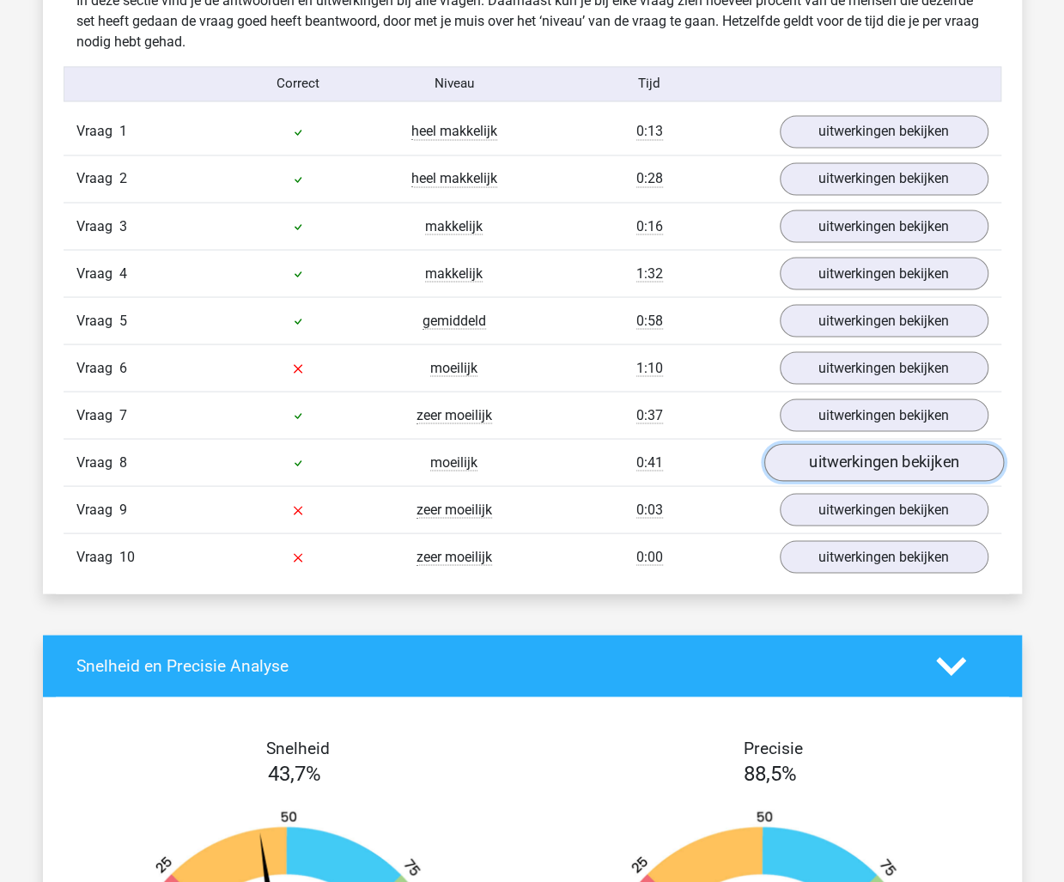
click at [878, 452] on link "uitwerkingen bekijken" at bounding box center [883, 462] width 240 height 38
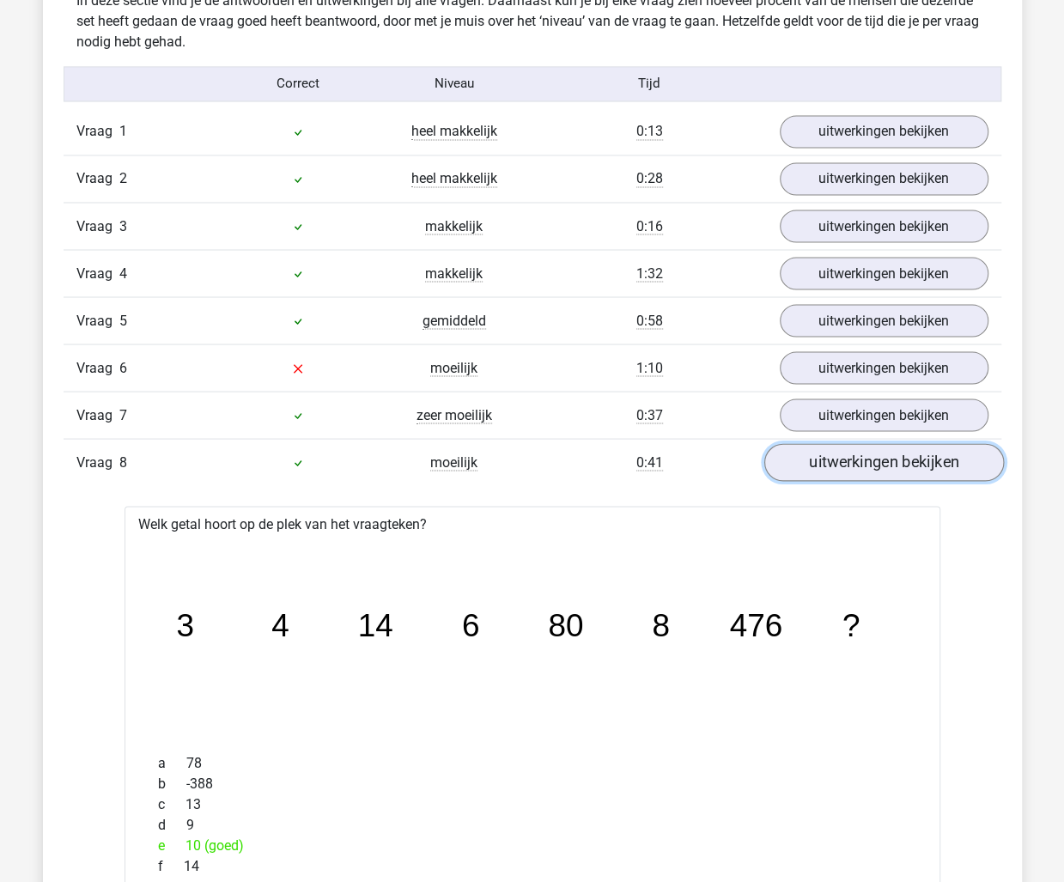
click at [878, 452] on link "uitwerkingen bekijken" at bounding box center [883, 462] width 240 height 38
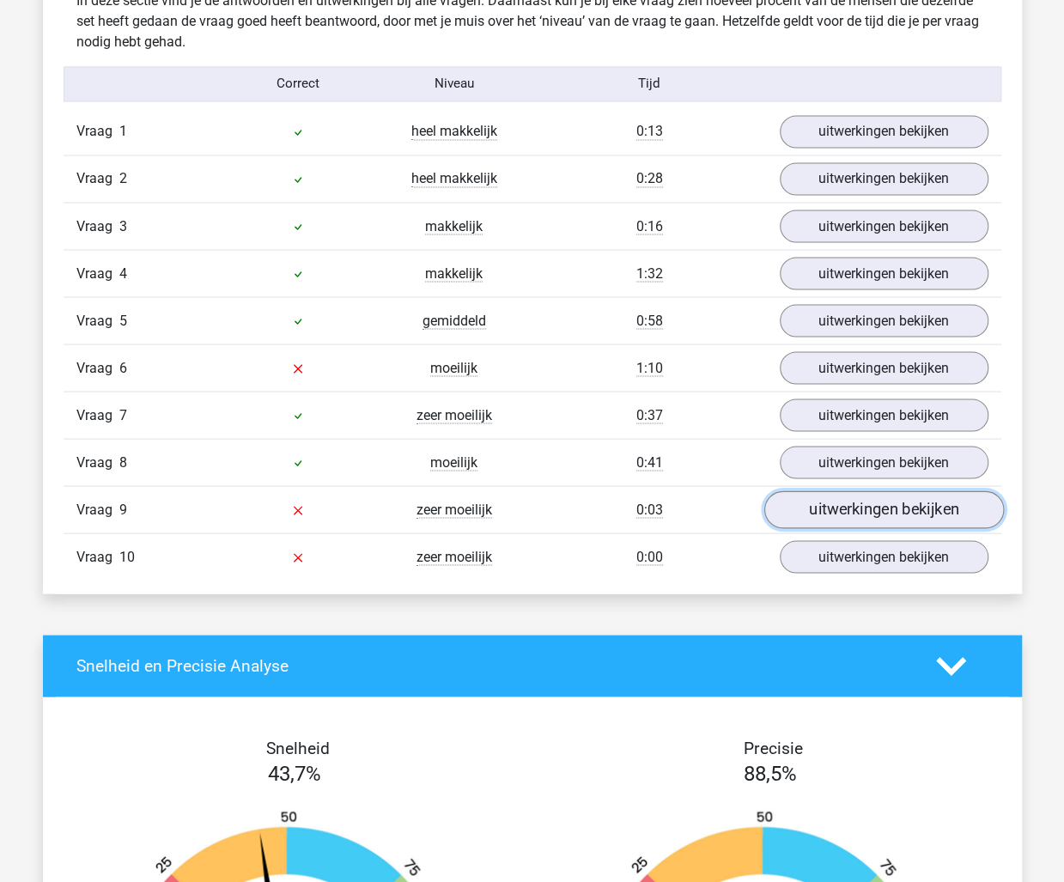
click at [868, 496] on link "uitwerkingen bekijken" at bounding box center [883, 509] width 240 height 38
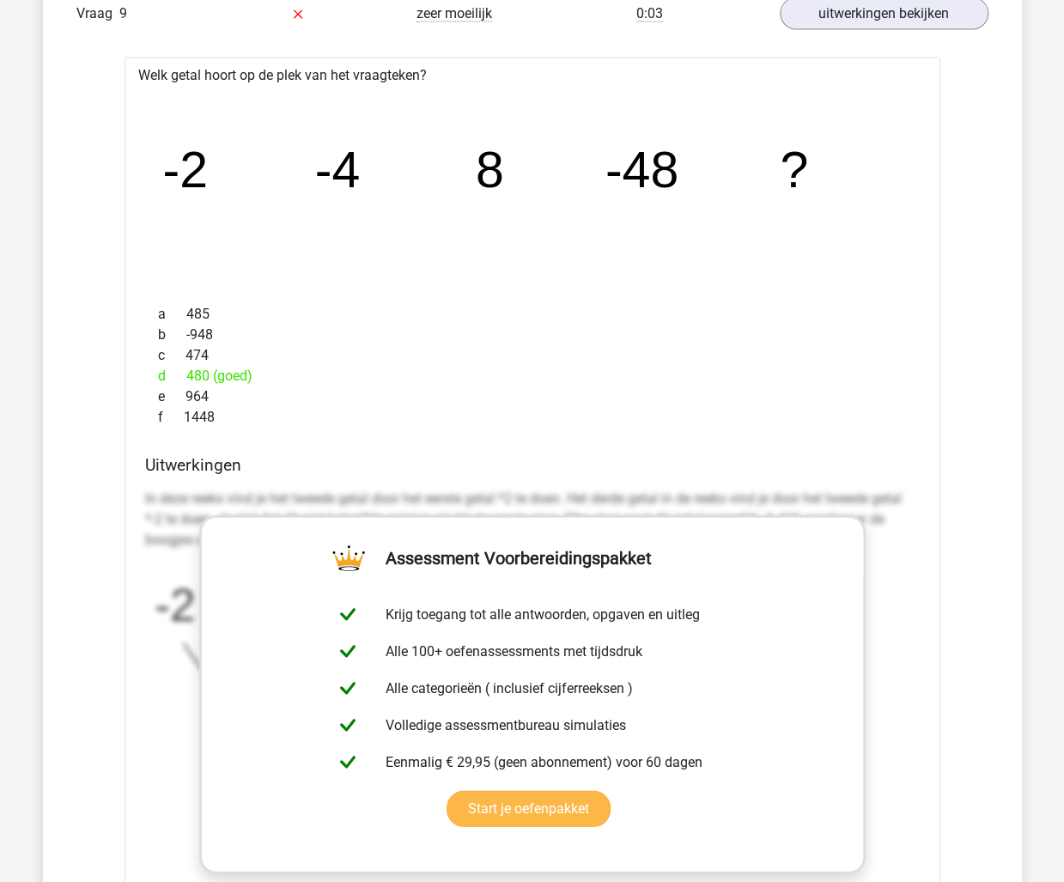
scroll to position [1889, 0]
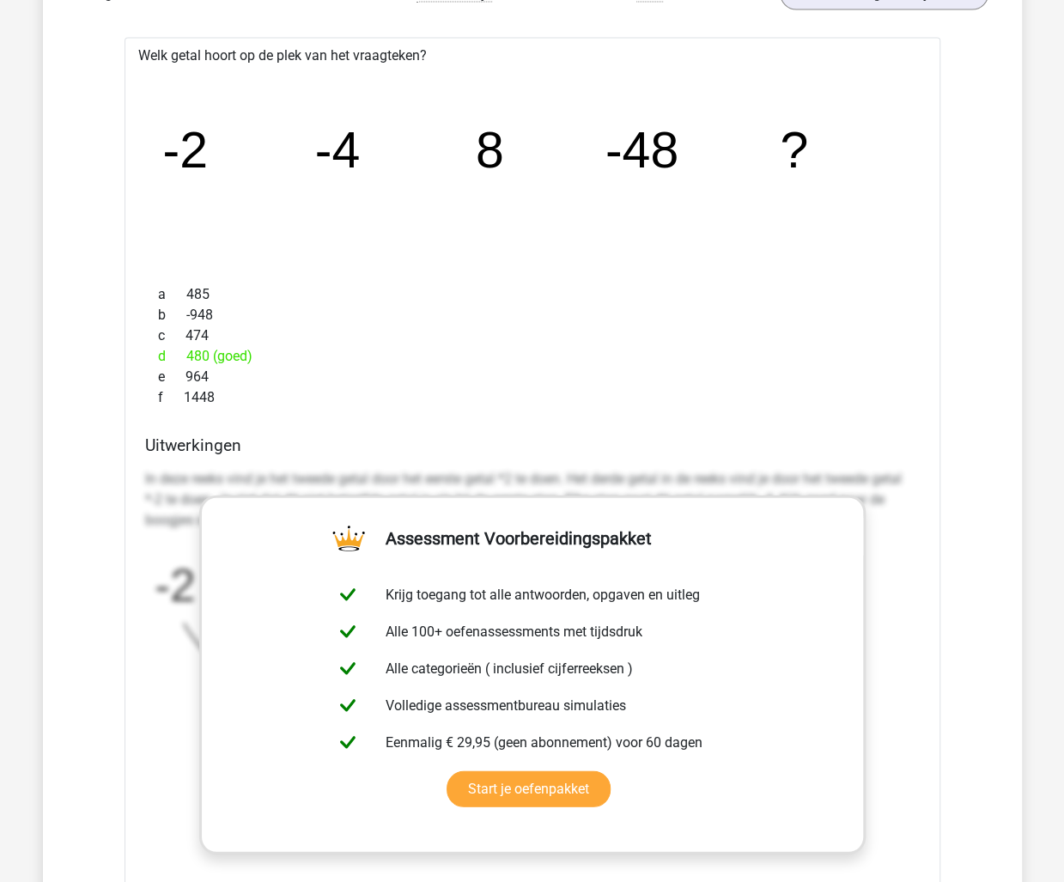
click at [888, 201] on icon "image/svg+xml -2 -4 8 -48 ?" at bounding box center [532, 168] width 761 height 191
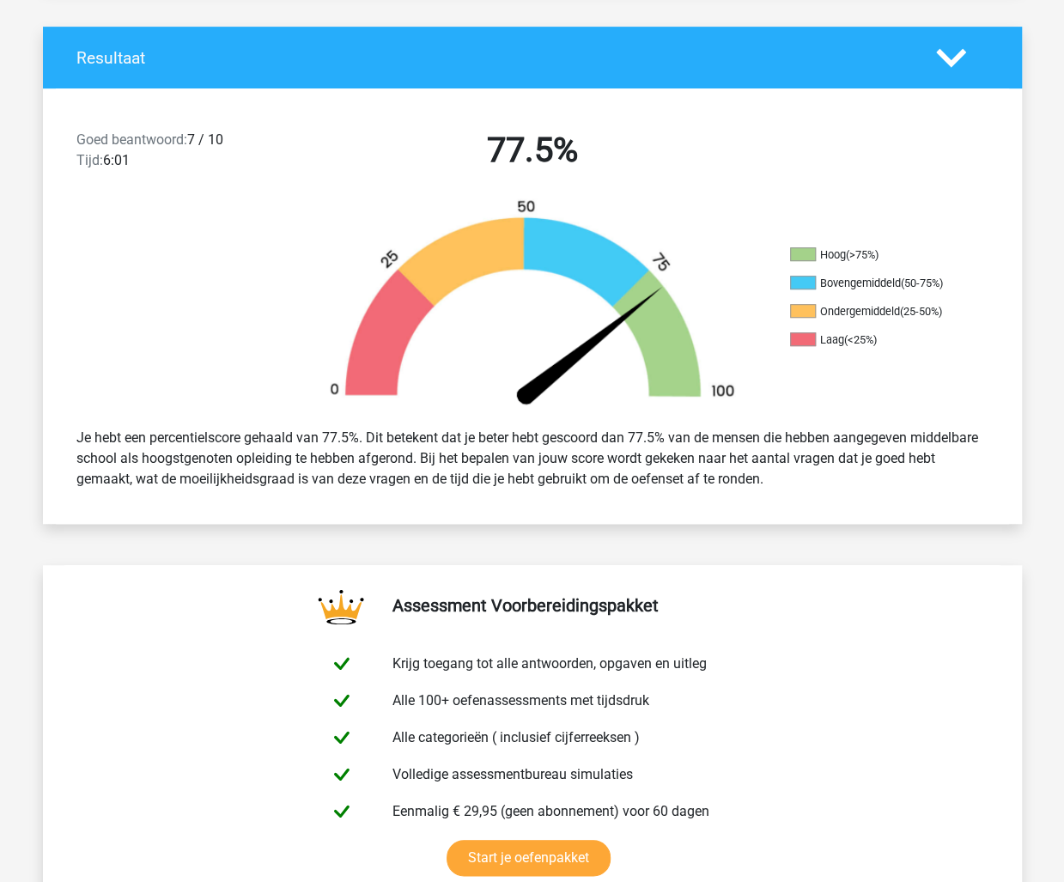
scroll to position [343, 0]
